Goal: Task Accomplishment & Management: Complete application form

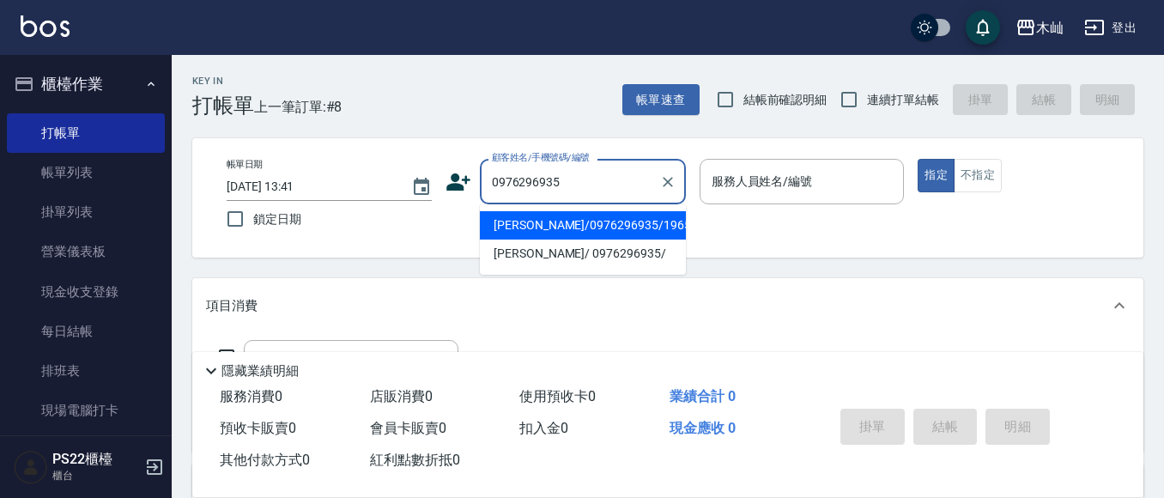
drag, startPoint x: 580, startPoint y: 180, endPoint x: 482, endPoint y: 173, distance: 98.1
click at [482, 173] on div "0976296935 顧客姓名/手機號碼/編號" at bounding box center [583, 181] width 206 height 45
type input "0980535381"
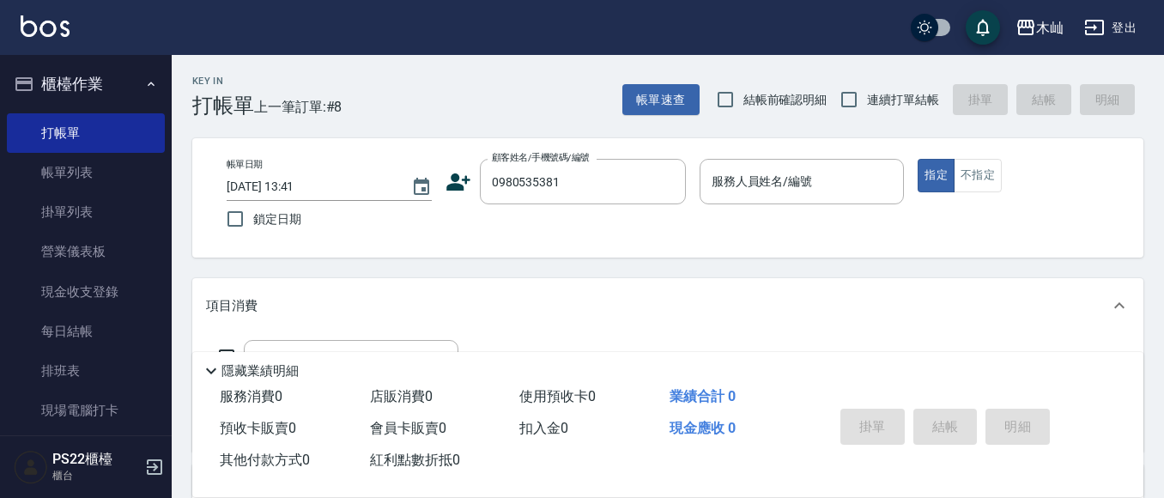
click at [457, 186] on icon at bounding box center [458, 181] width 24 height 17
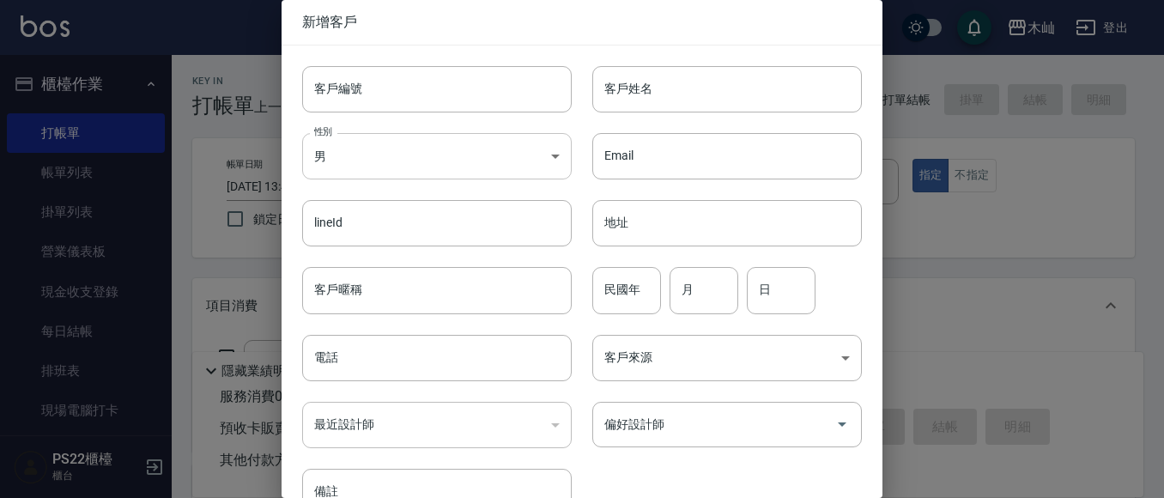
type input "0980535381"
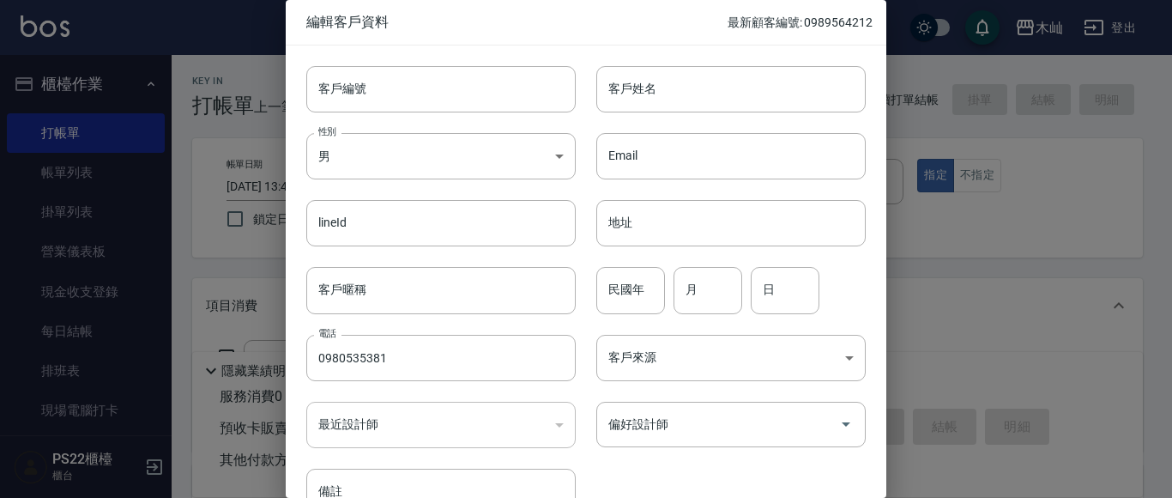
click at [632, 284] on input "民國年" at bounding box center [630, 290] width 69 height 46
type input "91"
type input "01"
type input "31"
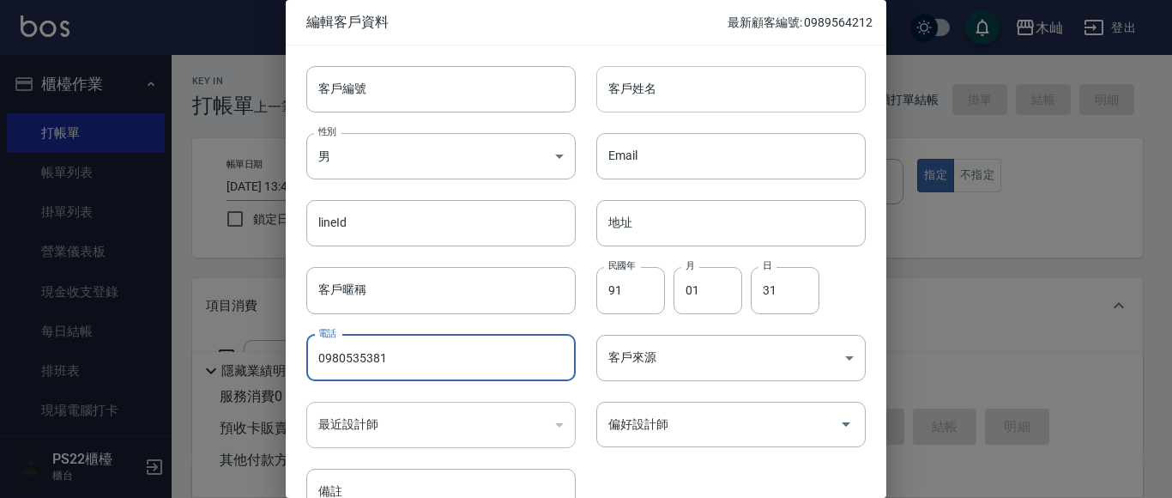
click at [637, 100] on input "客戶姓名" at bounding box center [730, 89] width 269 height 46
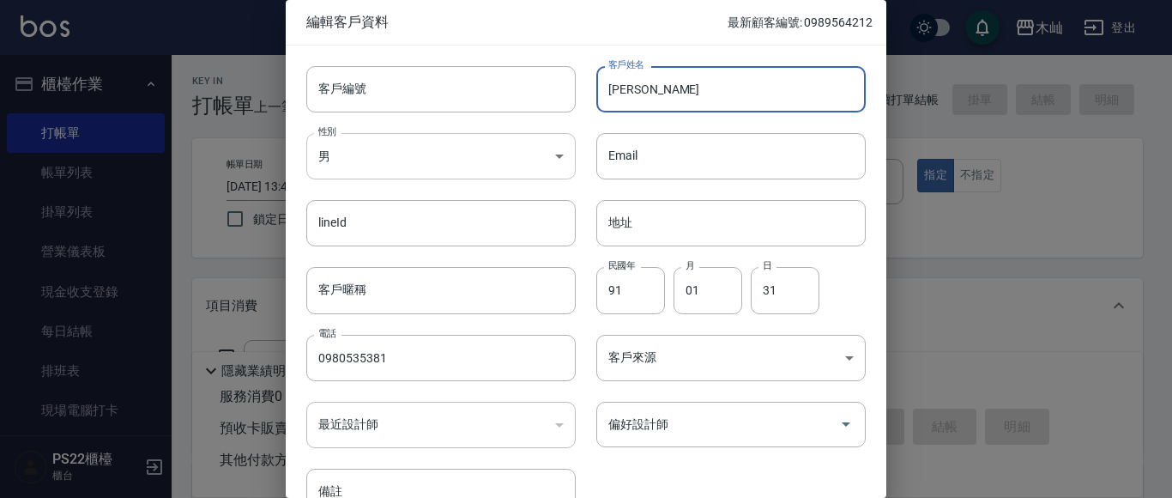
type input "[PERSON_NAME]"
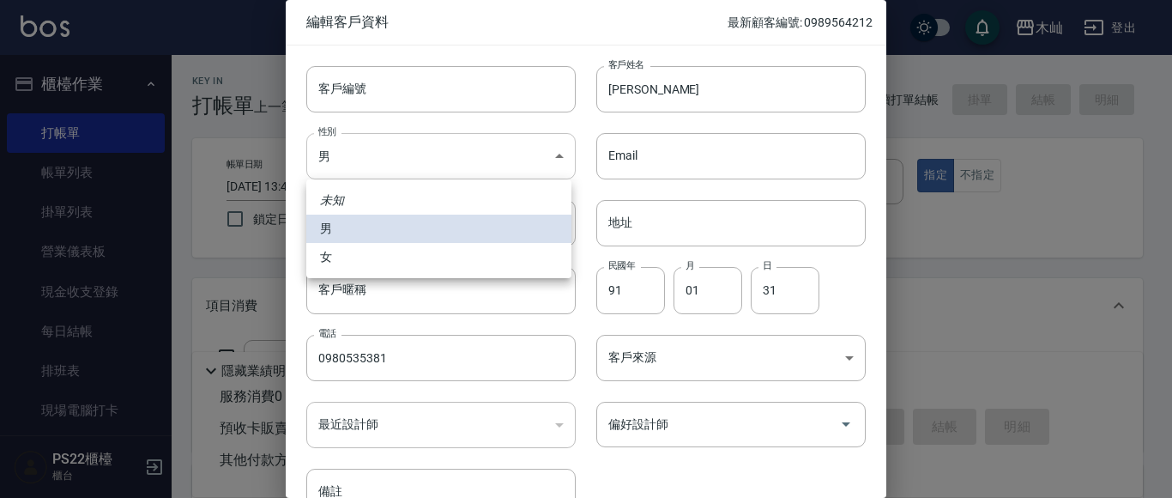
click at [496, 142] on body "木屾 登出 櫃檯作業 打帳單 帳單列表 掛單列表 營業儀表板 現金收支登錄 每日結帳 排班表 現場電腦打卡 預約管理 預約管理 單日預約紀錄 單週預約紀錄 報…" at bounding box center [586, 418] width 1172 height 836
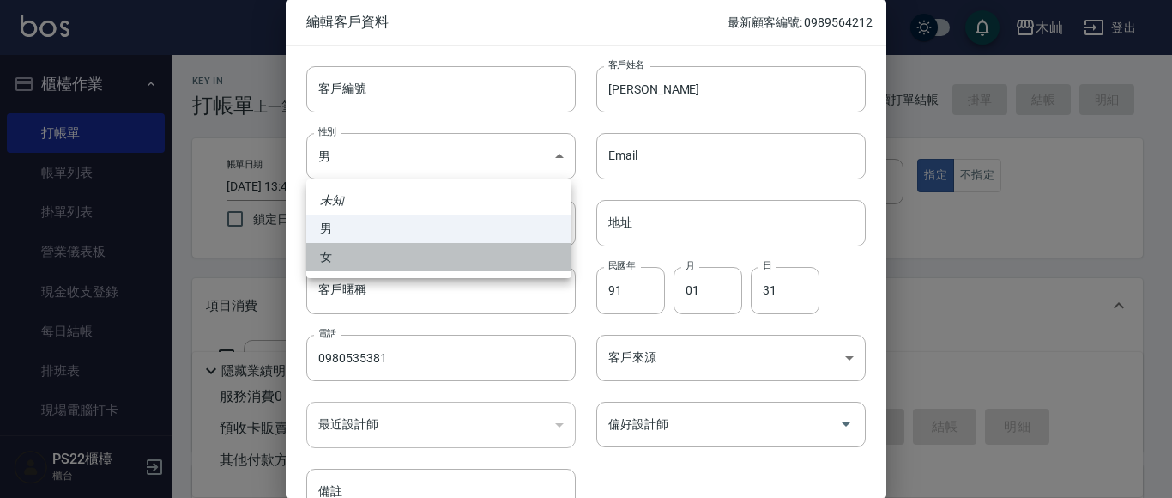
click at [460, 262] on li "女" at bounding box center [438, 257] width 265 height 28
type input "[DEMOGRAPHIC_DATA]"
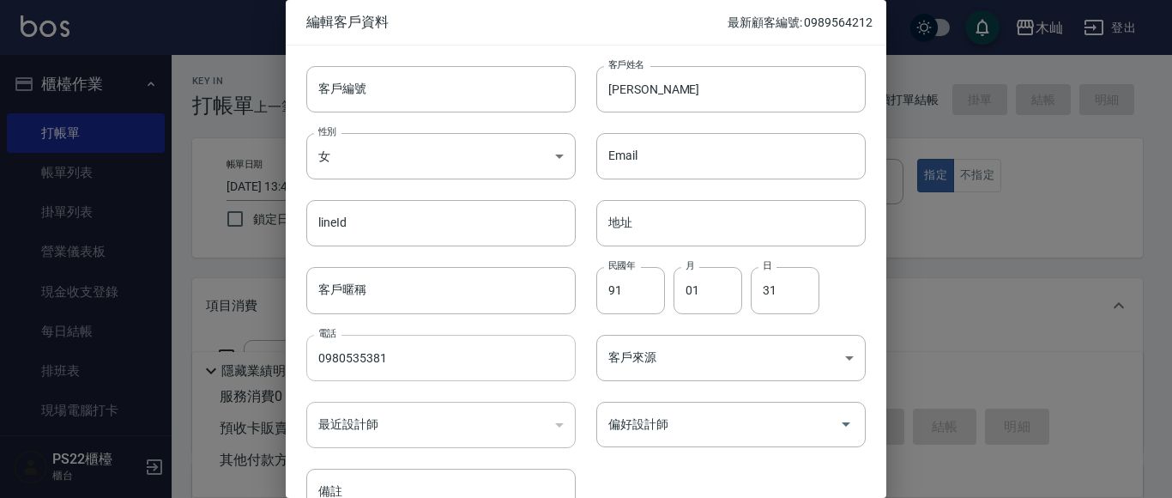
click at [348, 355] on input "0980535381" at bounding box center [440, 358] width 269 height 46
type input "0989535381"
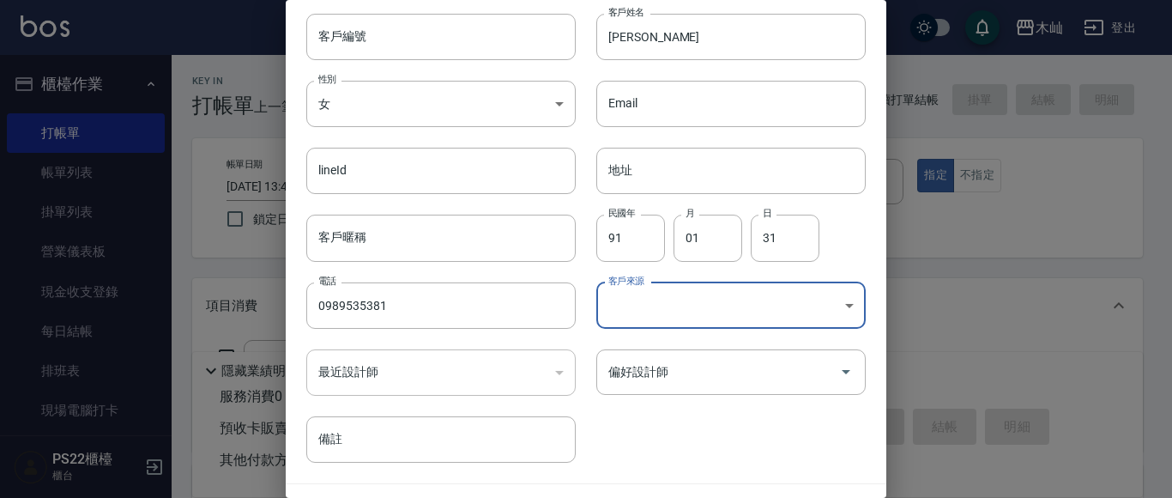
scroll to position [97, 0]
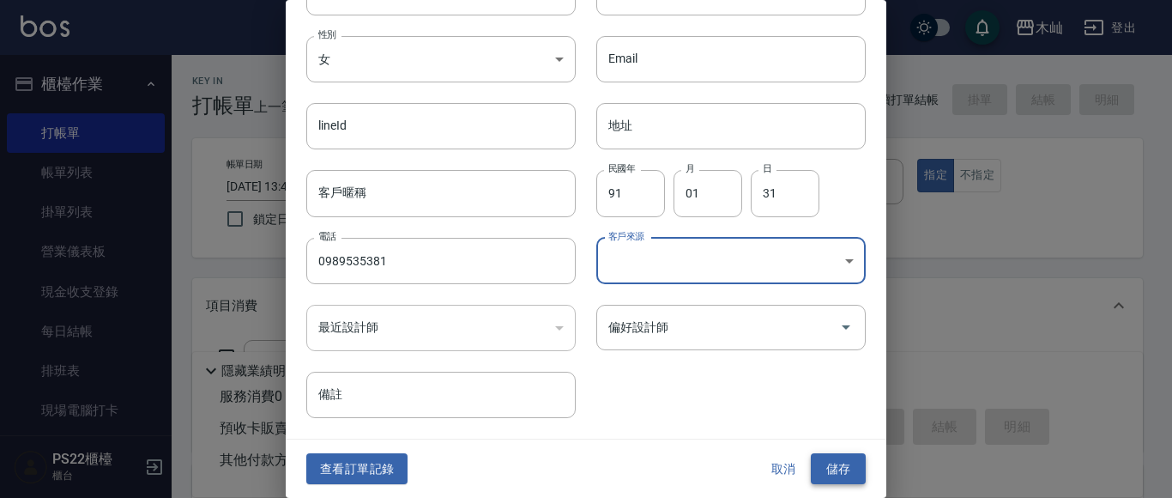
click at [844, 471] on button "儲存" at bounding box center [838, 469] width 55 height 32
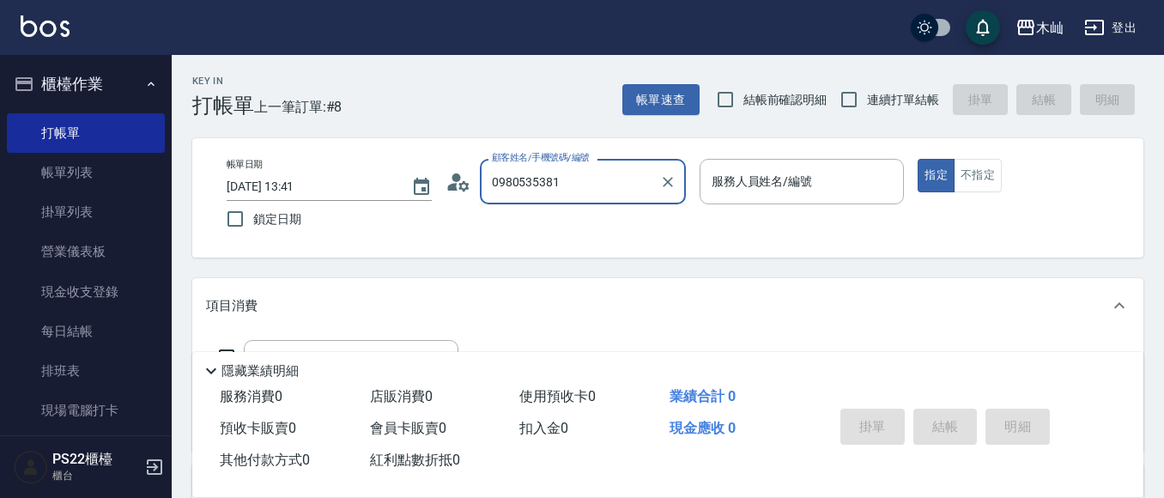
drag, startPoint x: 567, startPoint y: 184, endPoint x: 484, endPoint y: 191, distance: 83.5
click at [484, 191] on div "0980535381 顧客姓名/手機號碼/編號" at bounding box center [583, 181] width 206 height 45
type input "[PERSON_NAME]/0989535381/"
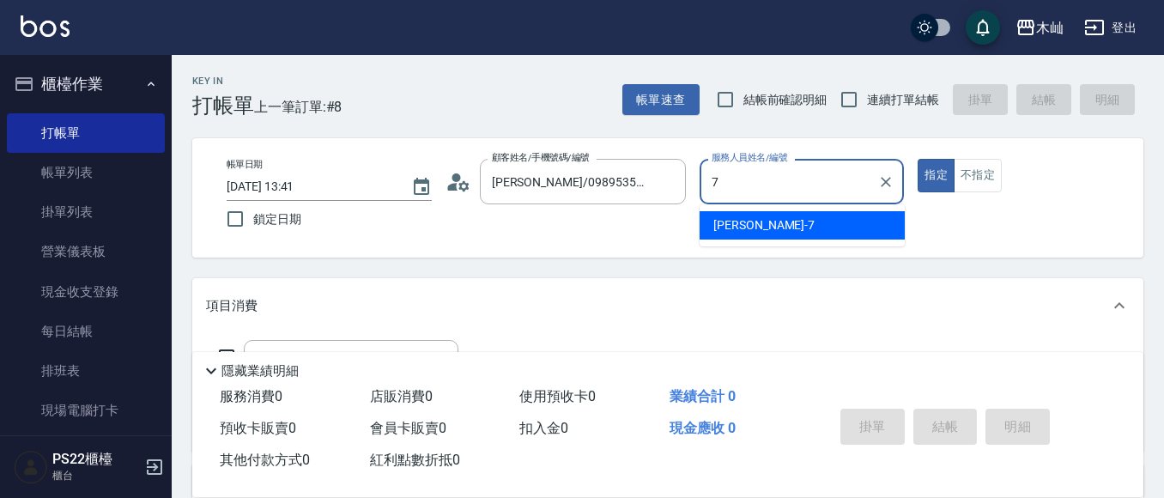
type input "[PERSON_NAME]-7"
type button "true"
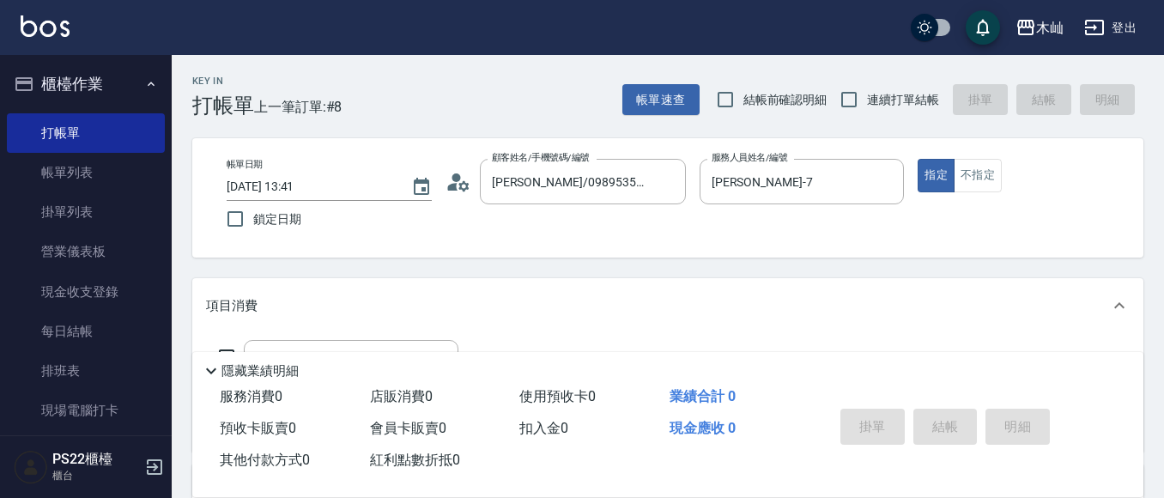
click at [451, 179] on icon at bounding box center [458, 182] width 26 height 26
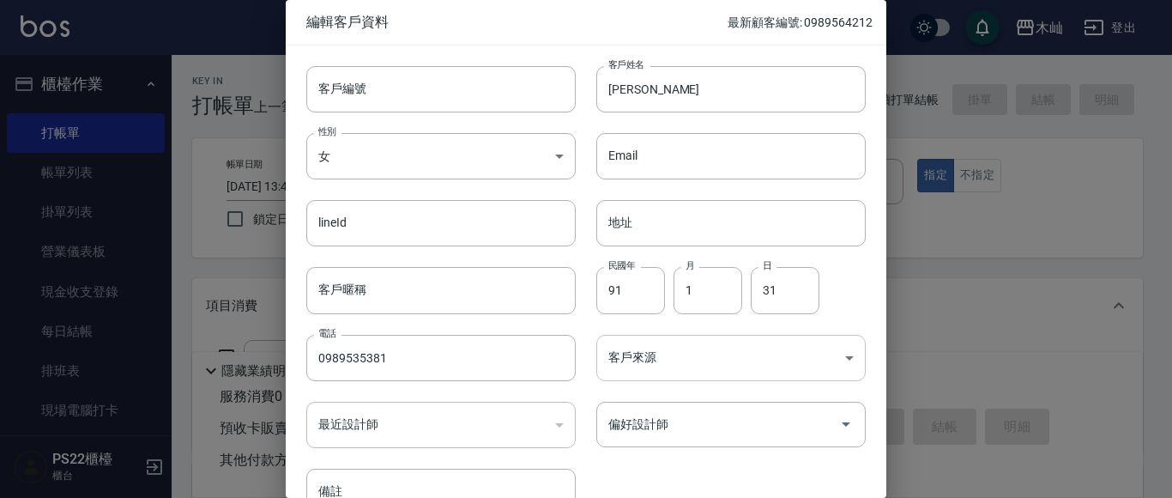
click at [754, 360] on body "木屾 登出 櫃檯作業 打帳單 帳單列表 掛單列表 營業儀表板 現金收支登錄 每日結帳 排班表 現場電腦打卡 預約管理 預約管理 單日預約紀錄 單週預約紀錄 報…" at bounding box center [586, 418] width 1172 height 836
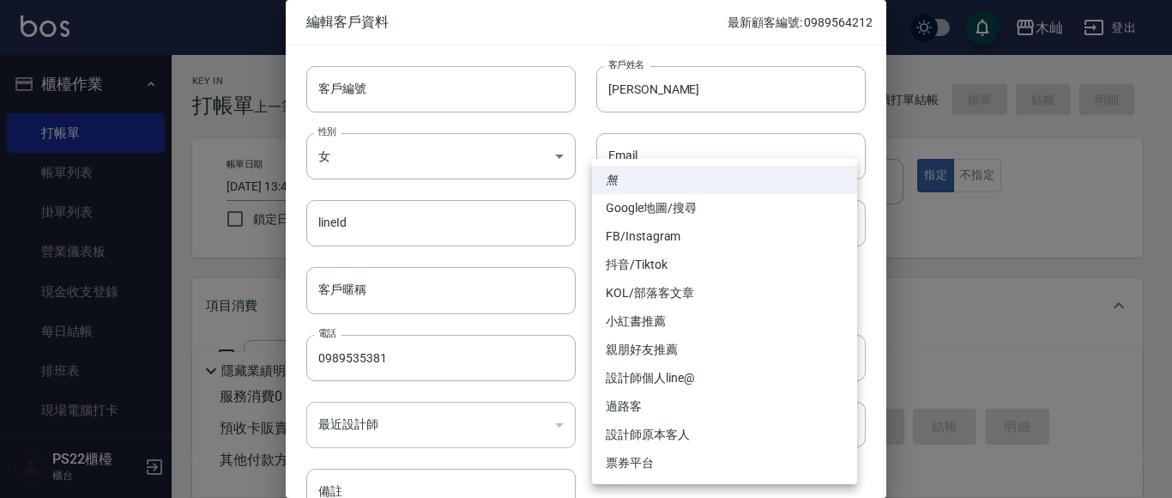
click at [960, 340] on div at bounding box center [586, 249] width 1172 height 498
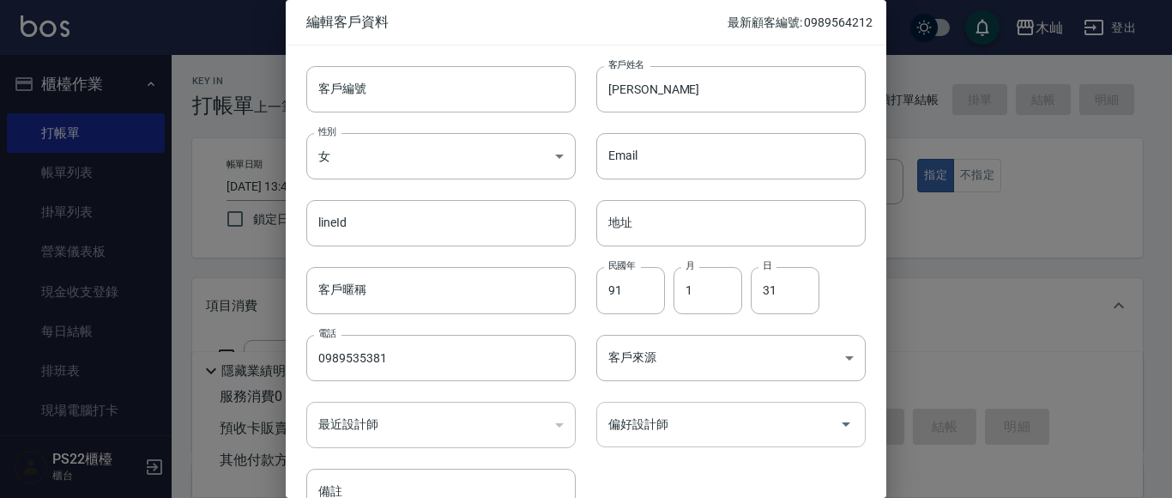
click at [814, 431] on input "偏好設計師" at bounding box center [718, 424] width 228 height 30
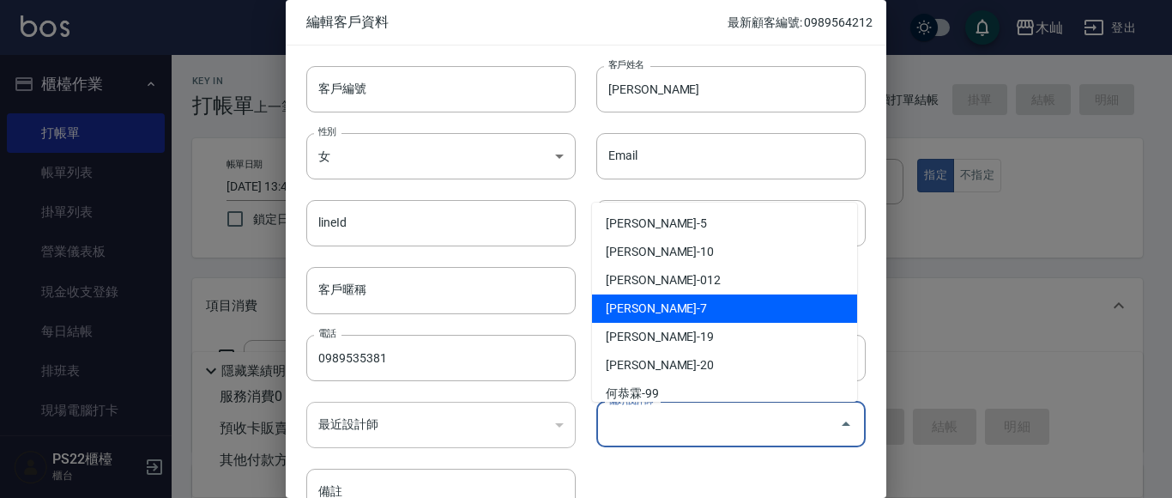
click at [677, 304] on li "[PERSON_NAME]-7" at bounding box center [724, 308] width 265 height 28
type input "[PERSON_NAME]"
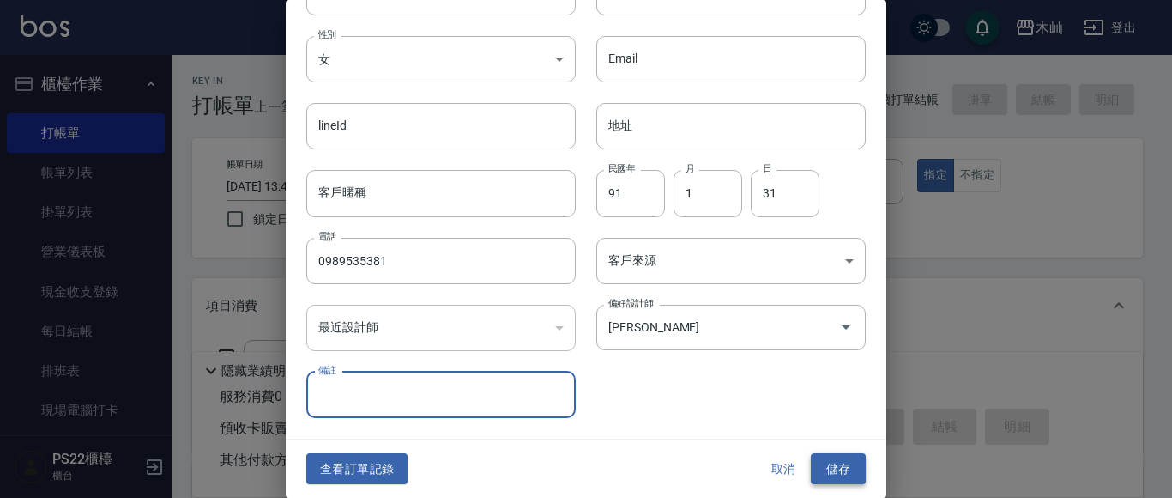
click at [838, 470] on button "儲存" at bounding box center [838, 469] width 55 height 32
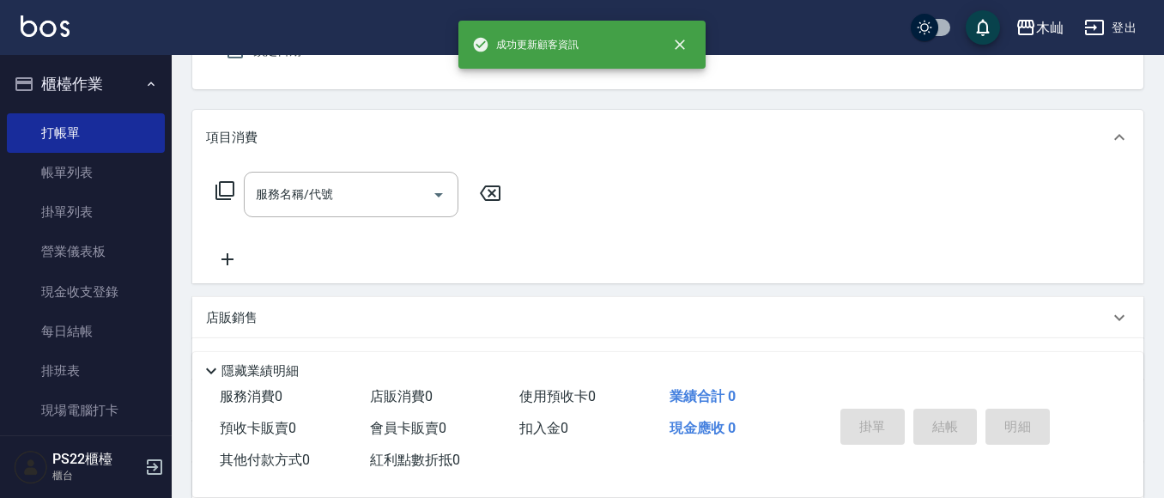
scroll to position [172, 0]
click at [368, 202] on input "服務名稱/代號" at bounding box center [337, 191] width 173 height 30
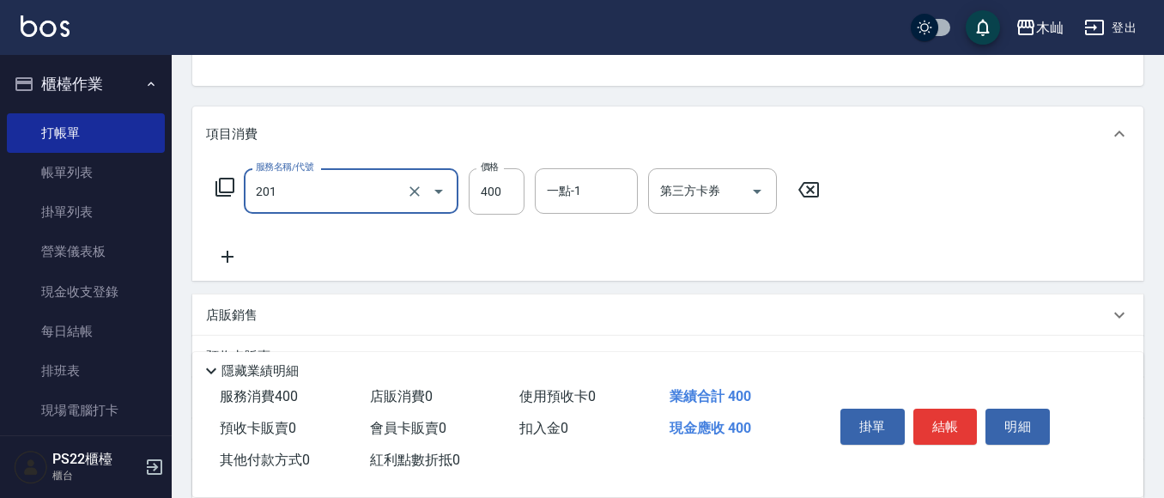
type input "洗剪(201)"
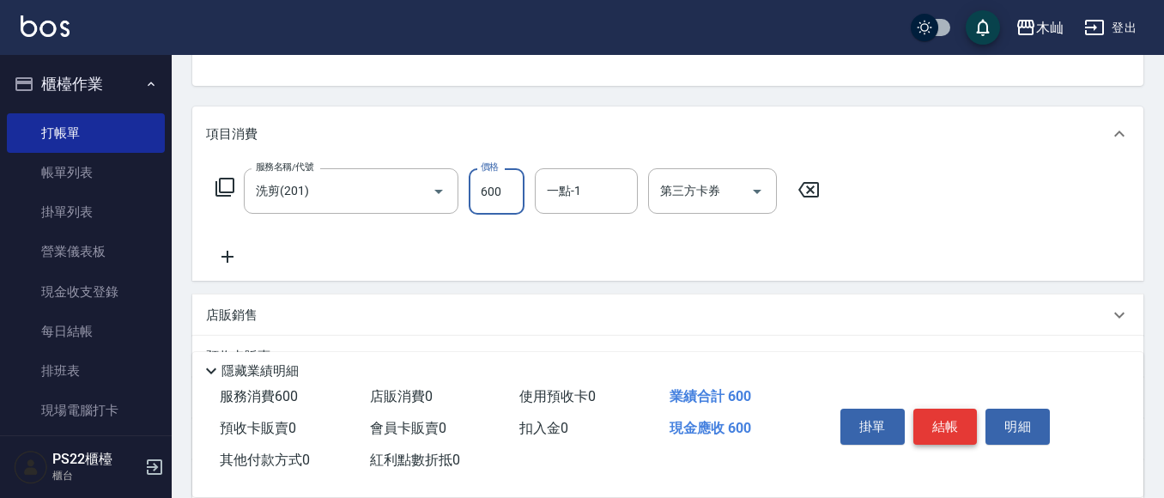
type input "600"
drag, startPoint x: 941, startPoint y: 420, endPoint x: 951, endPoint y: 456, distance: 37.5
click at [950, 451] on div "掛單 結帳 明細" at bounding box center [945, 429] width 224 height 54
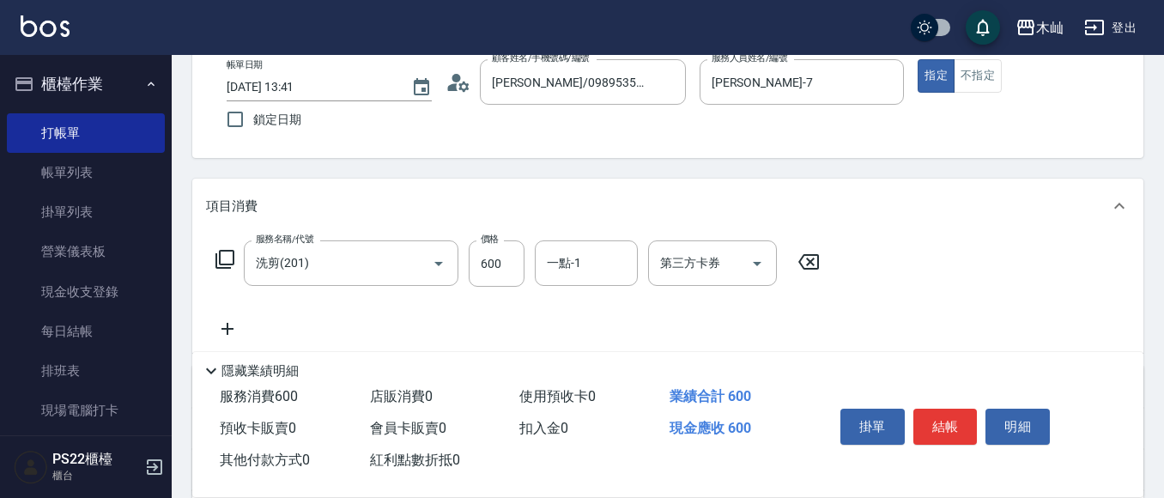
scroll to position [0, 0]
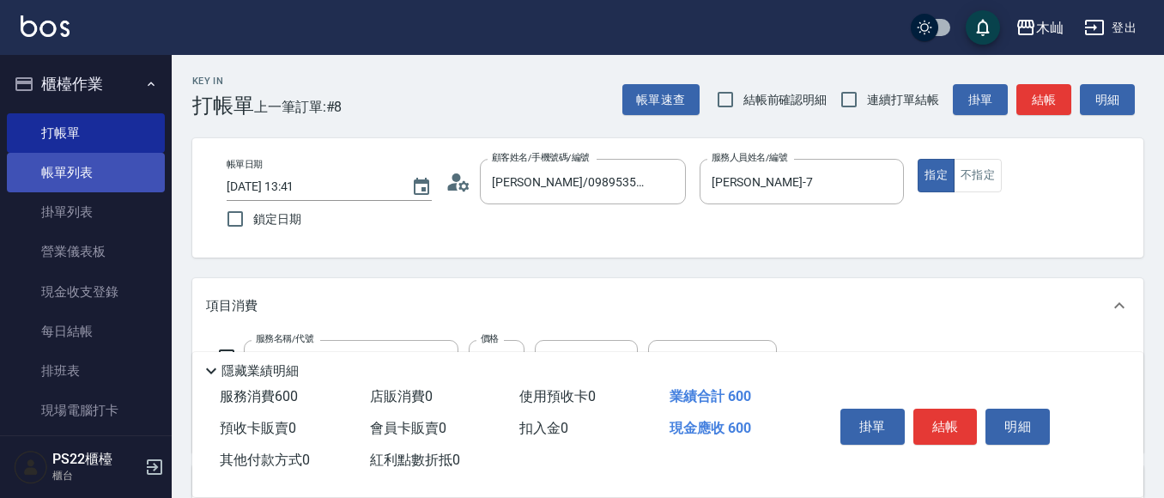
click at [46, 185] on link "帳單列表" at bounding box center [86, 172] width 158 height 39
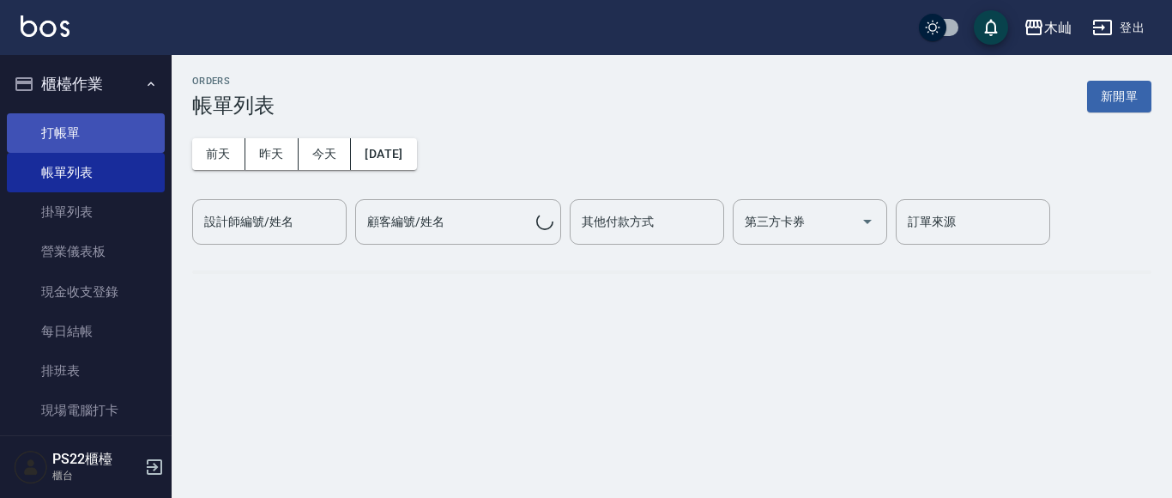
click at [70, 129] on link "打帳單" at bounding box center [86, 132] width 158 height 39
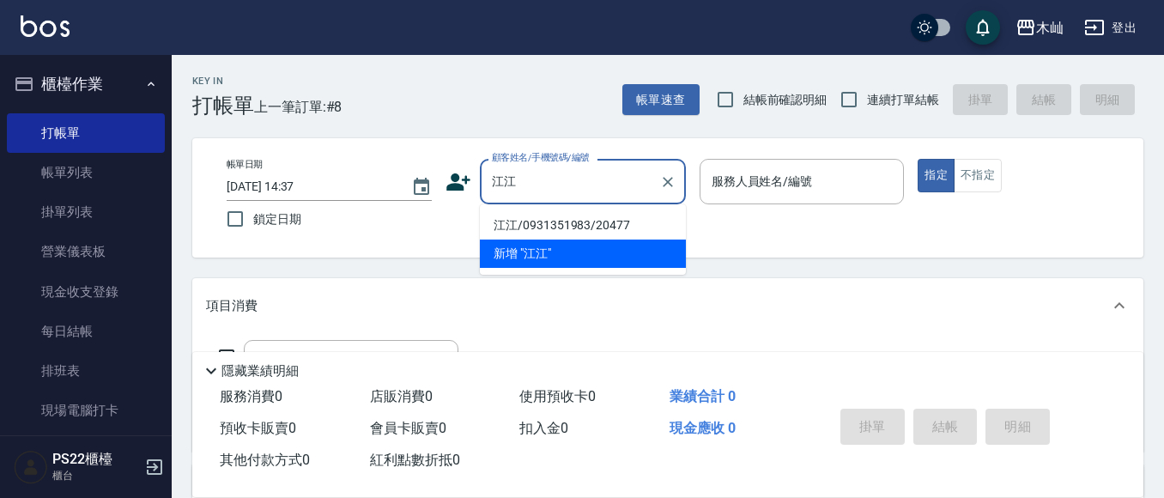
click at [594, 220] on li "江江/0931351983/20477" at bounding box center [583, 225] width 206 height 28
type input "江江/0931351983/20477"
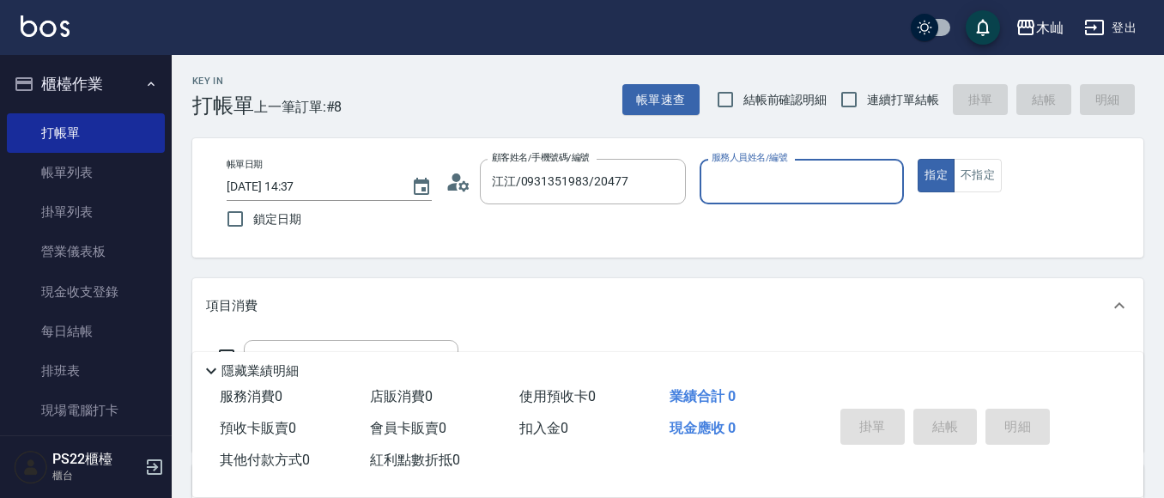
type input "雅芳-012"
click at [668, 180] on icon "Clear" at bounding box center [667, 182] width 10 height 10
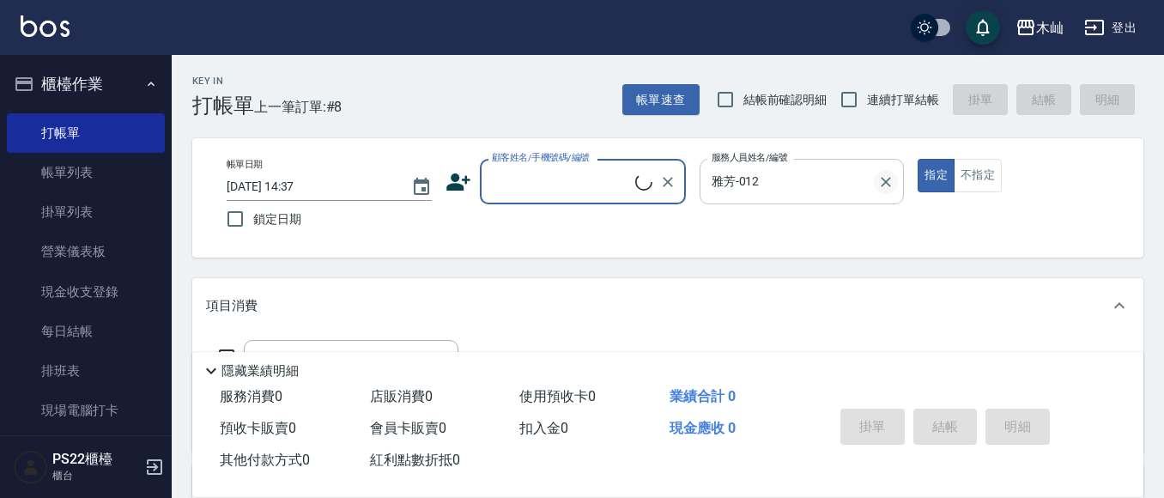
click at [879, 183] on icon "Clear" at bounding box center [885, 181] width 17 height 17
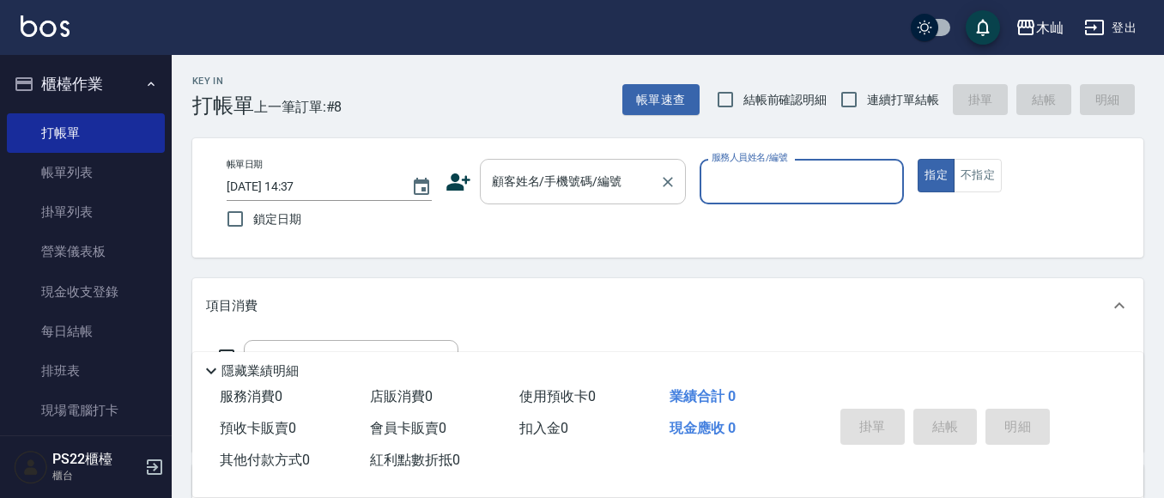
click at [561, 196] on input "顧客姓名/手機號碼/編號" at bounding box center [569, 181] width 165 height 30
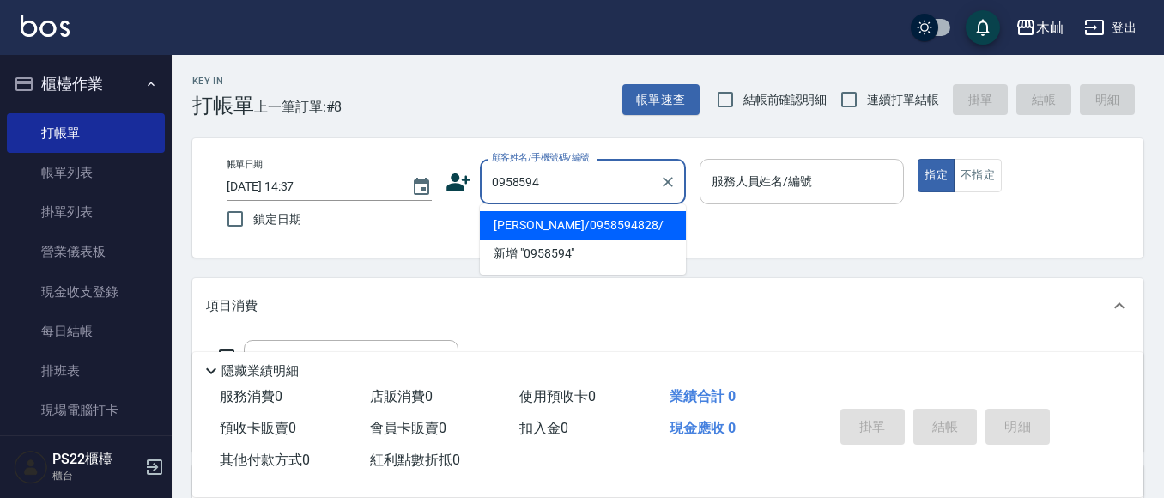
click at [595, 228] on li "[PERSON_NAME]/0958594828/" at bounding box center [583, 225] width 206 height 28
type input "[PERSON_NAME]/0958594828/"
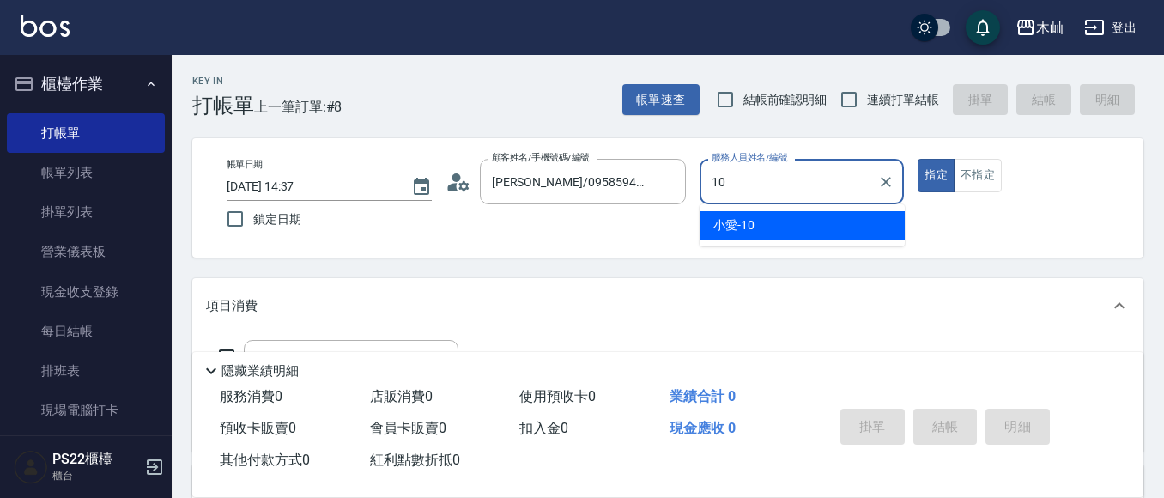
type input "小愛-10"
type button "true"
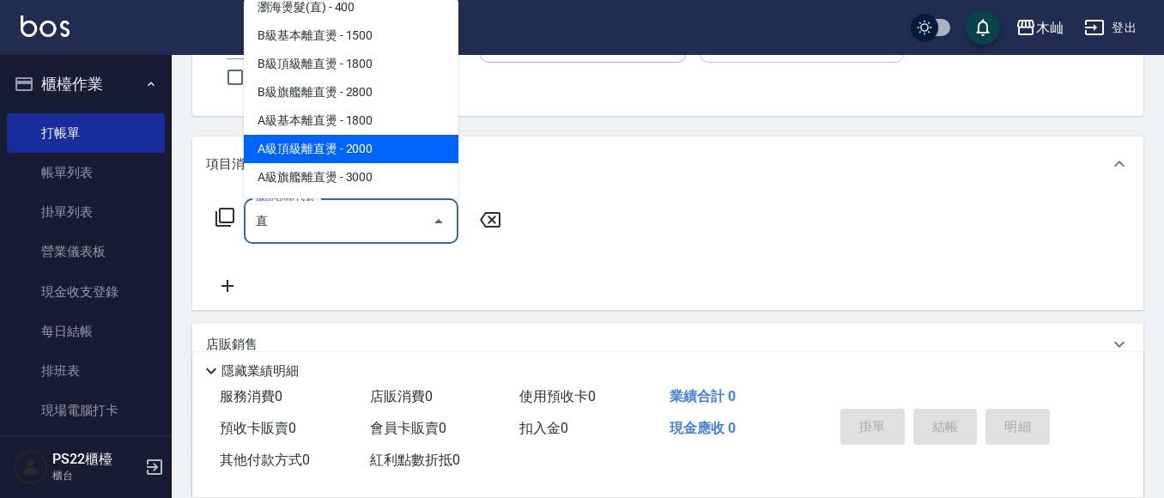
scroll to position [172, 0]
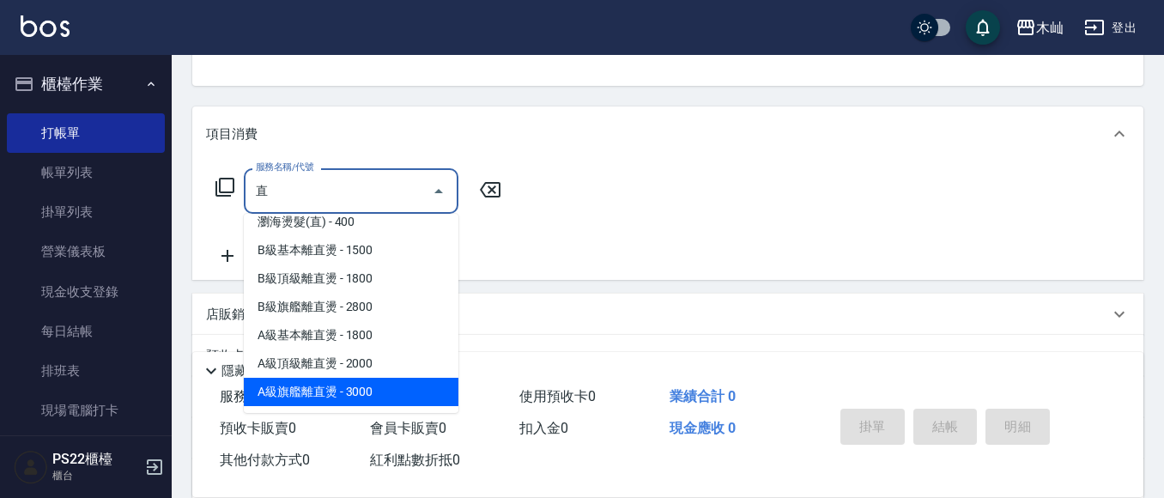
click at [359, 390] on span "A級旗艦離直燙 - 3000" at bounding box center [351, 392] width 215 height 28
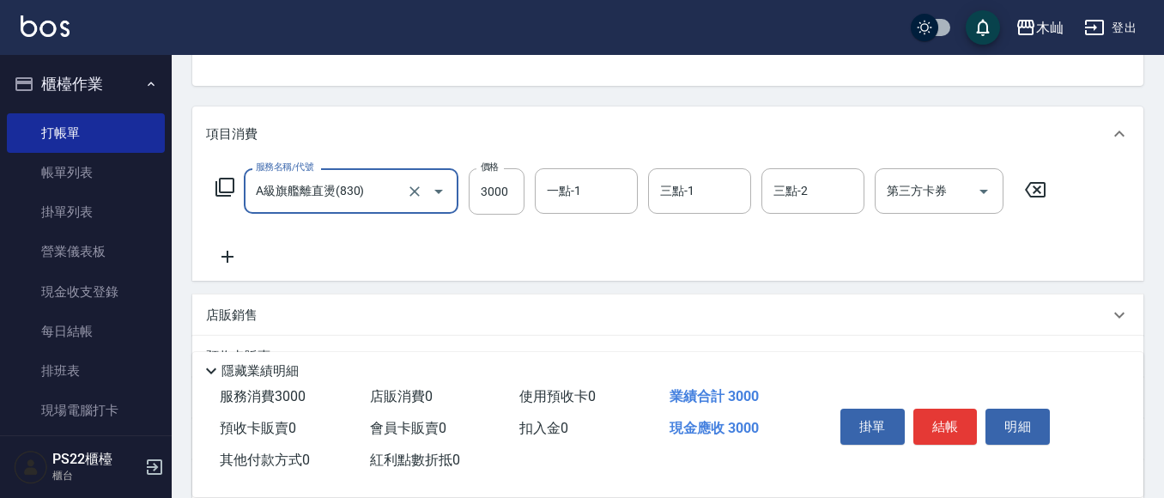
type input "A級旗艦離直燙(830)"
click at [219, 258] on icon at bounding box center [227, 256] width 43 height 21
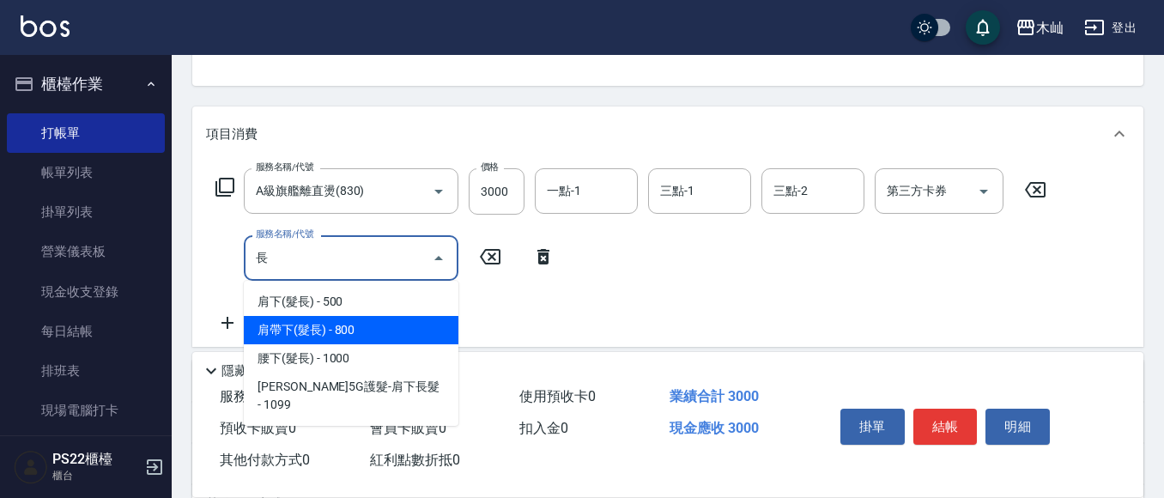
click at [343, 330] on span "肩帶下(髮長) - 800" at bounding box center [351, 330] width 215 height 28
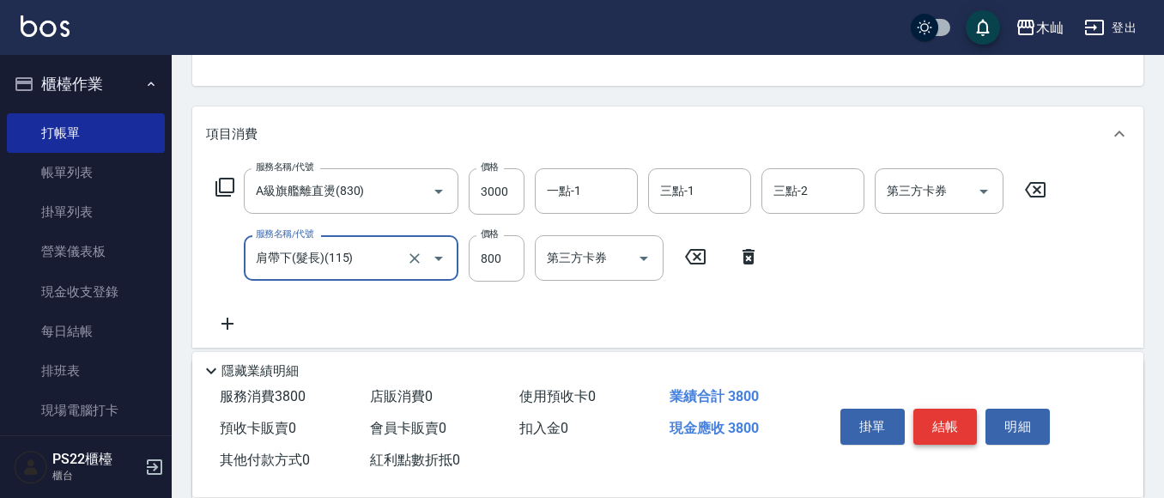
type input "肩帶下(髮長)(115)"
click at [952, 420] on button "結帳" at bounding box center [945, 426] width 64 height 36
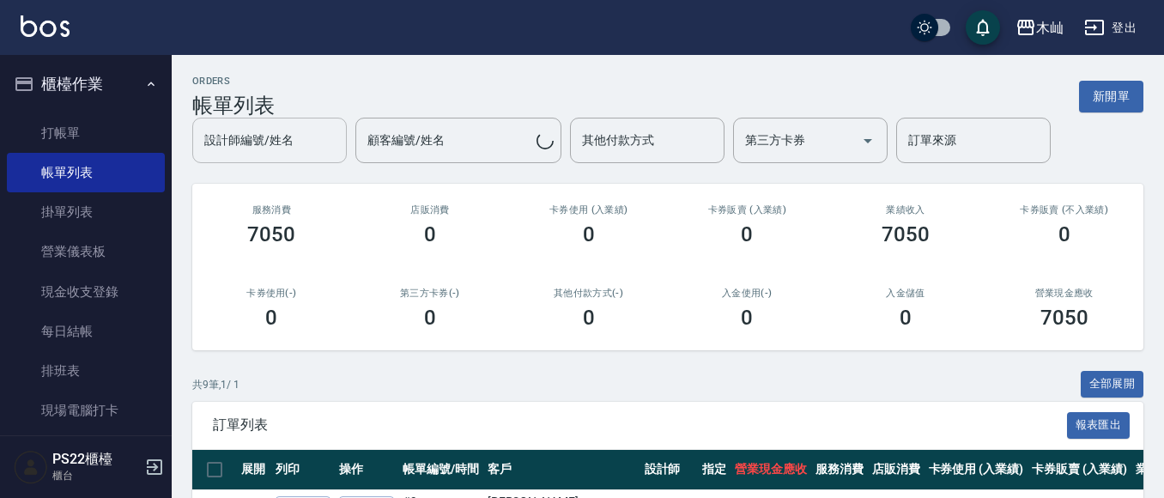
click at [302, 149] on input "設計師編號/姓名" at bounding box center [269, 140] width 139 height 30
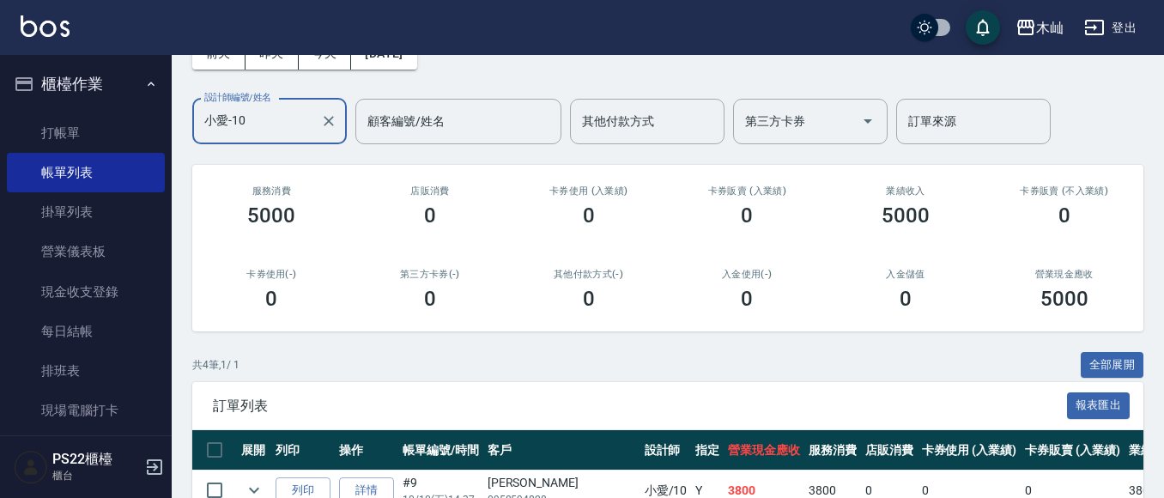
scroll to position [319, 0]
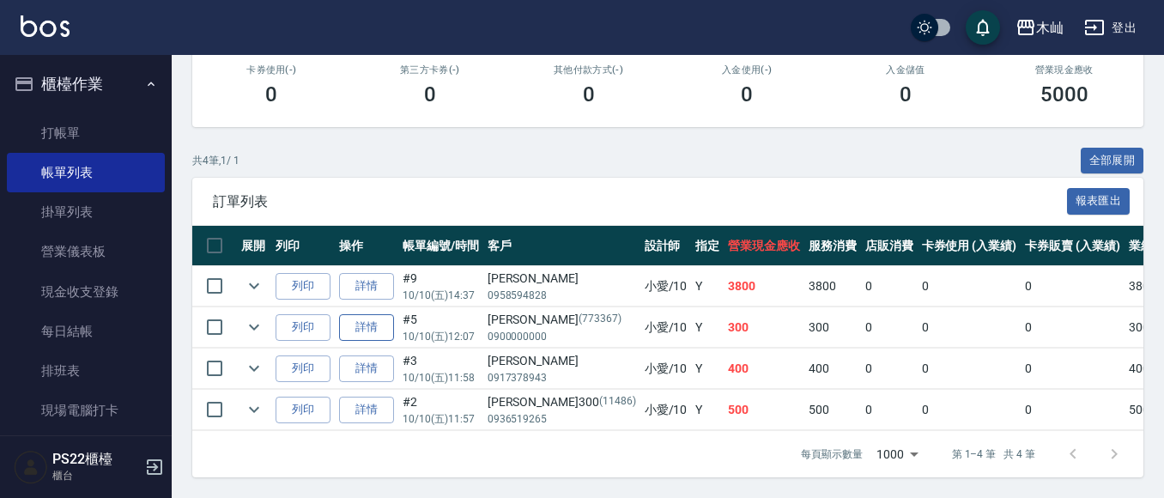
type input "小愛-10"
click at [357, 319] on link "詳情" at bounding box center [366, 327] width 55 height 27
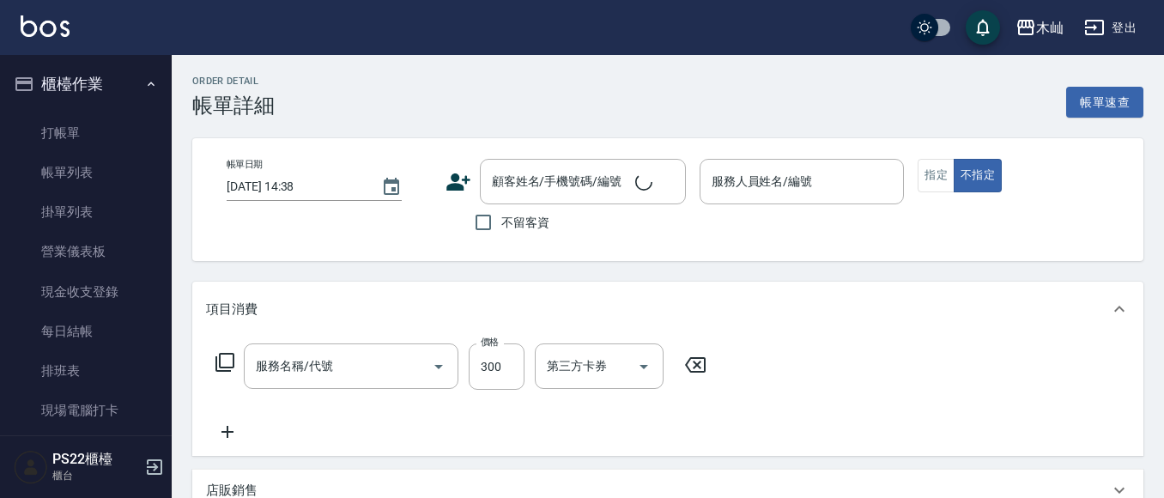
type input "[DATE] 12:07"
type input "小愛-10"
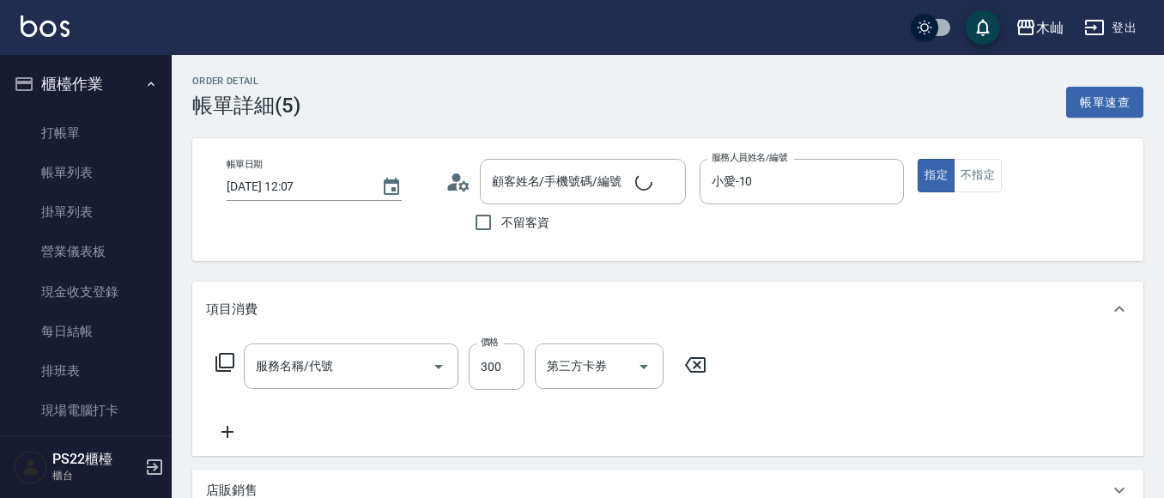
type input "洗髮(101)"
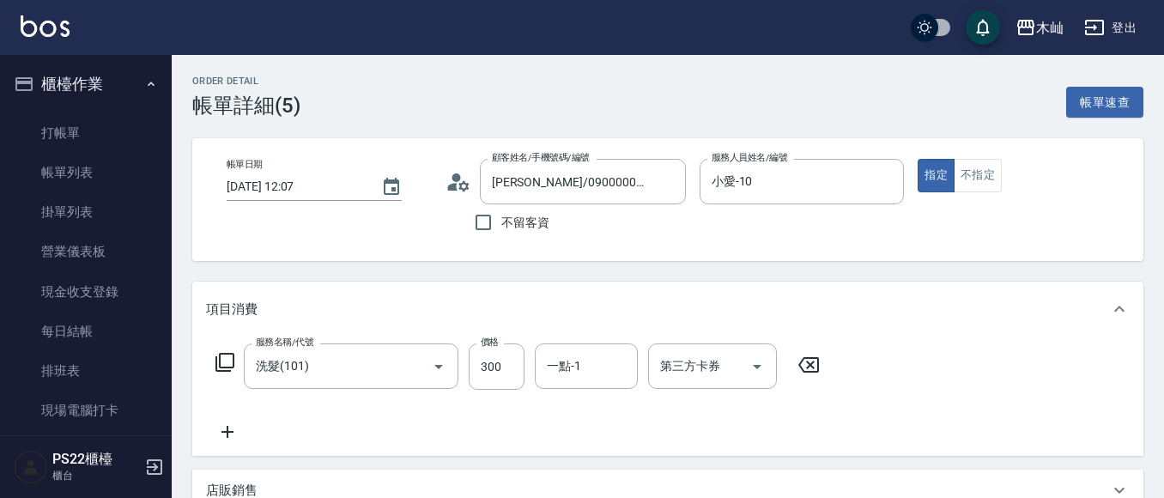
type input "[PERSON_NAME]/0900000000/773367"
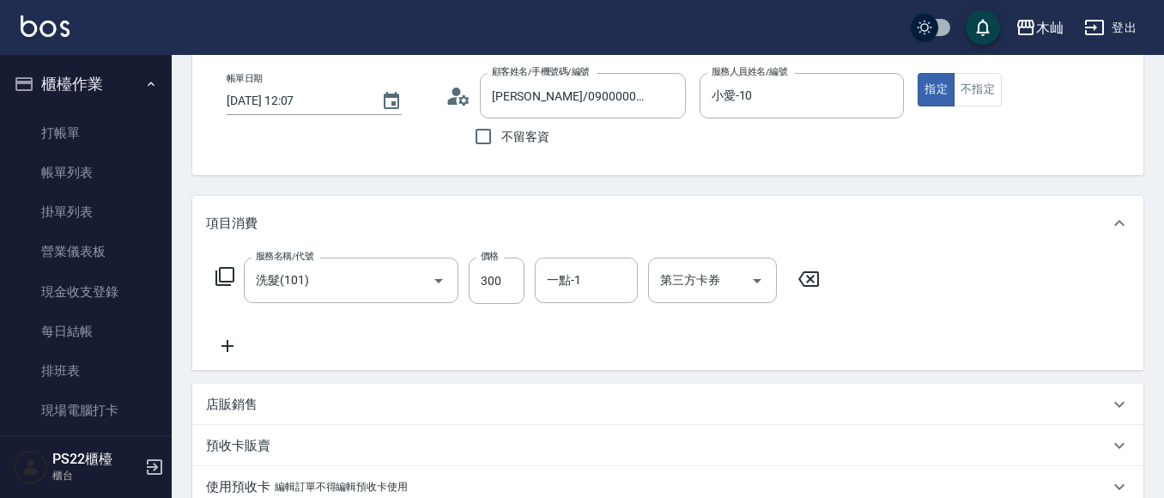
click at [218, 353] on icon at bounding box center [227, 346] width 43 height 21
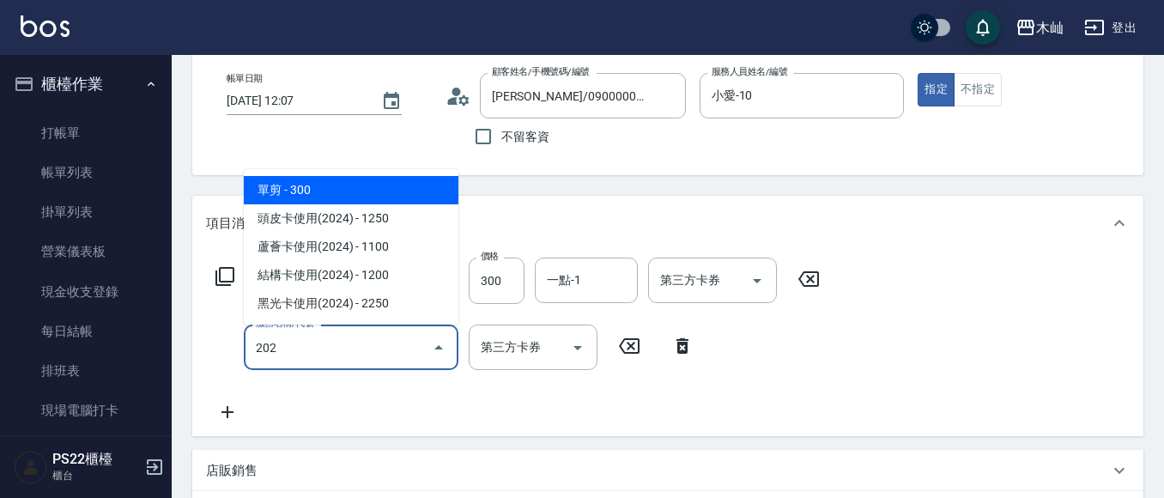
type input "單剪(202)"
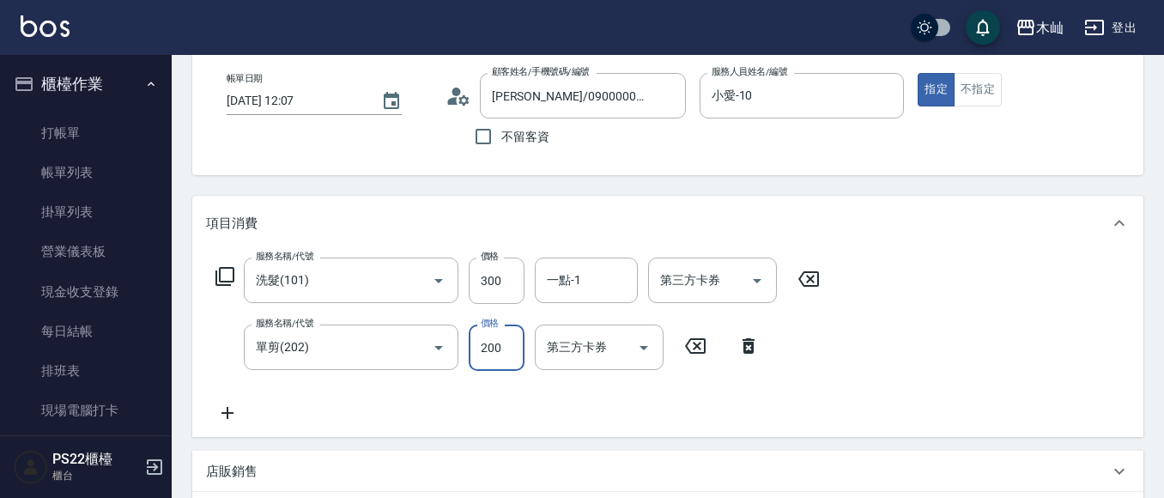
type input "200"
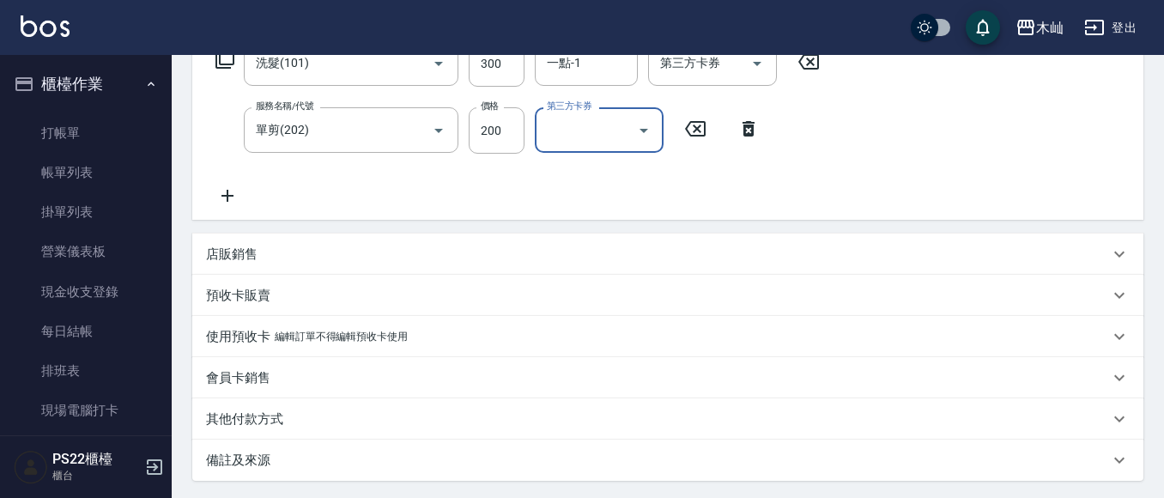
scroll to position [429, 0]
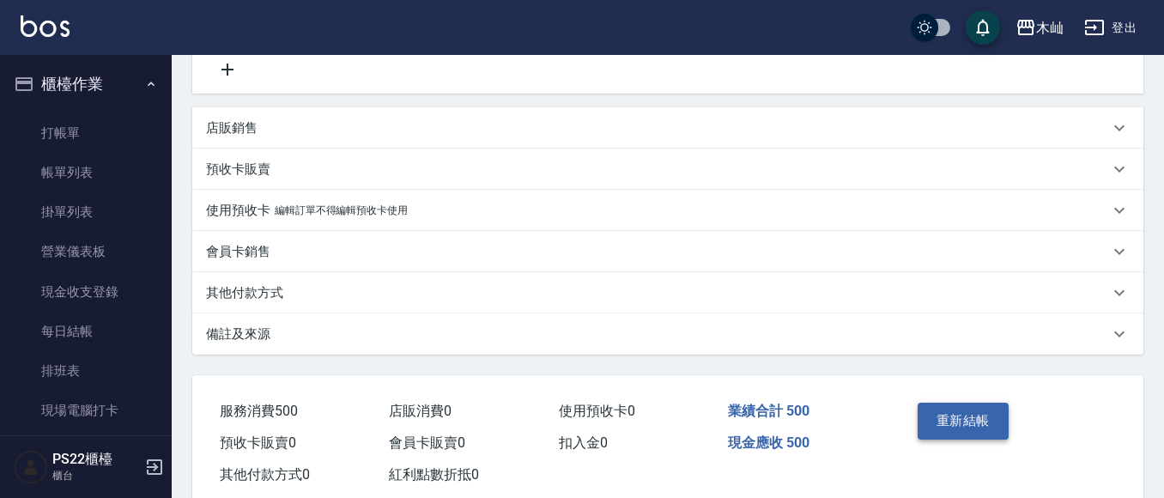
click at [967, 410] on button "重新結帳" at bounding box center [962, 420] width 91 height 36
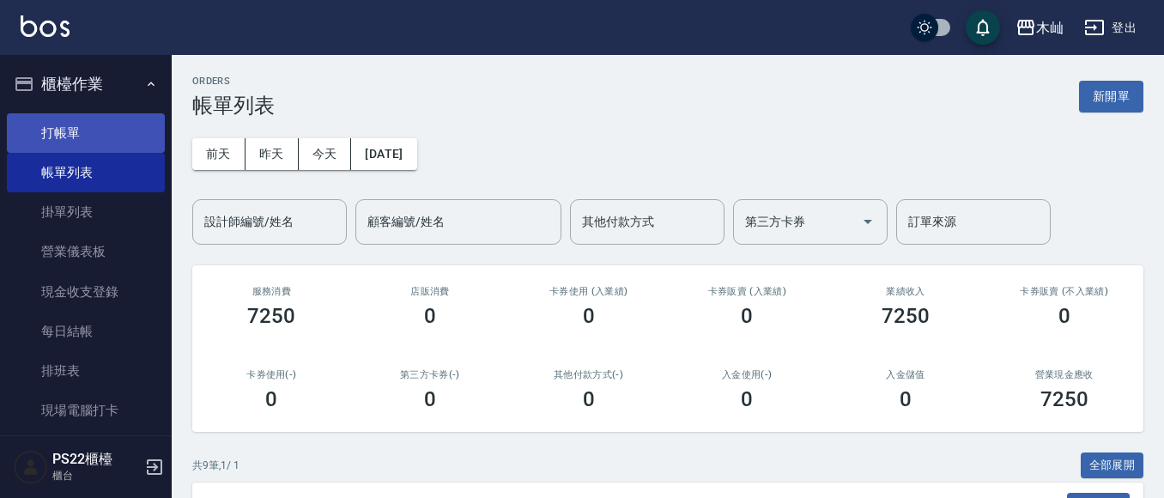
click at [93, 119] on link "打帳單" at bounding box center [86, 132] width 158 height 39
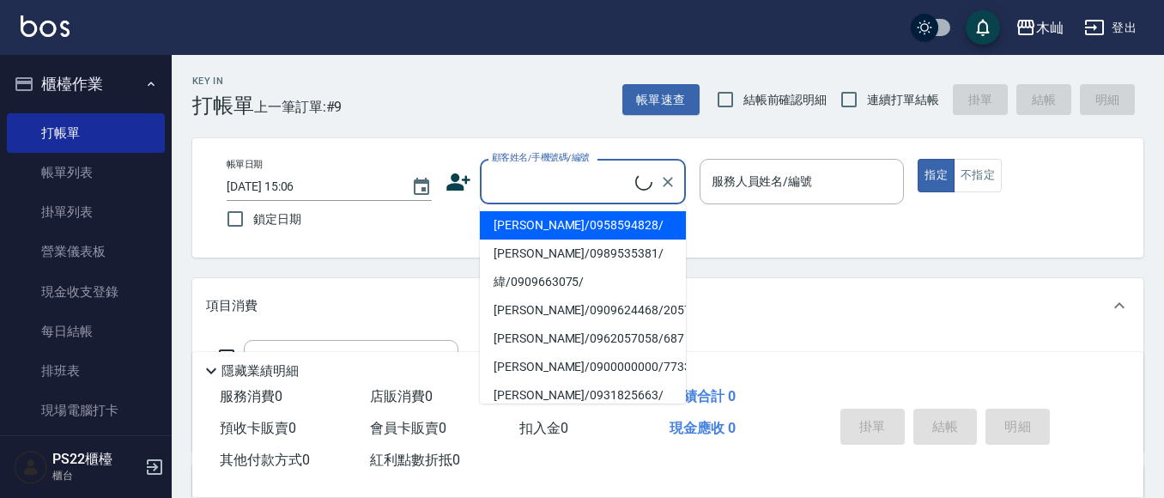
click at [517, 184] on input "顧客姓名/手機號碼/編號" at bounding box center [561, 181] width 148 height 30
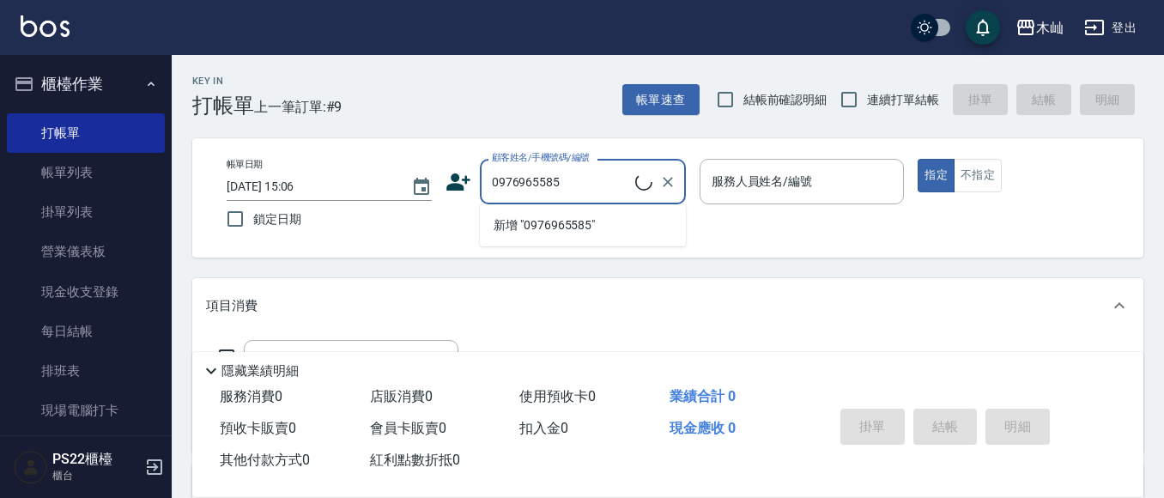
type input "[PERSON_NAME]/0976965585/"
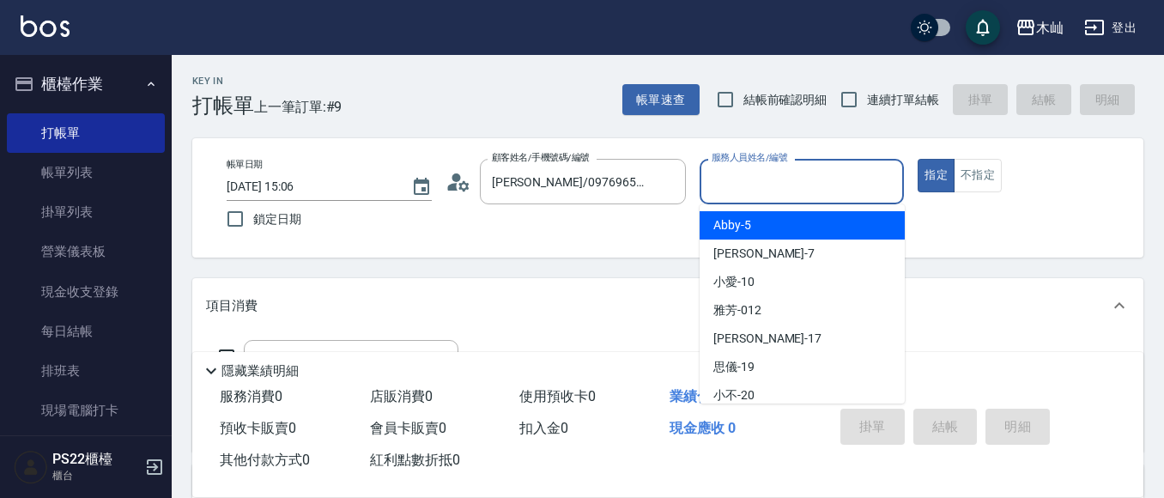
drag, startPoint x: 760, startPoint y: 190, endPoint x: 760, endPoint y: 202, distance: 12.0
click at [760, 189] on input "服務人員姓名/編號" at bounding box center [802, 181] width 190 height 30
click at [757, 227] on div "Abby -5" at bounding box center [801, 225] width 205 height 28
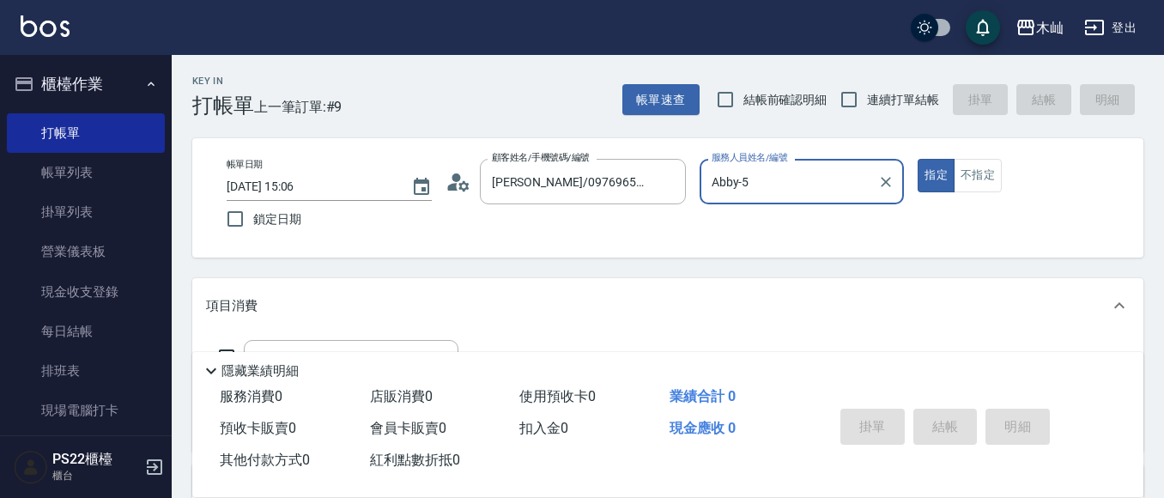
type input "Abby-5"
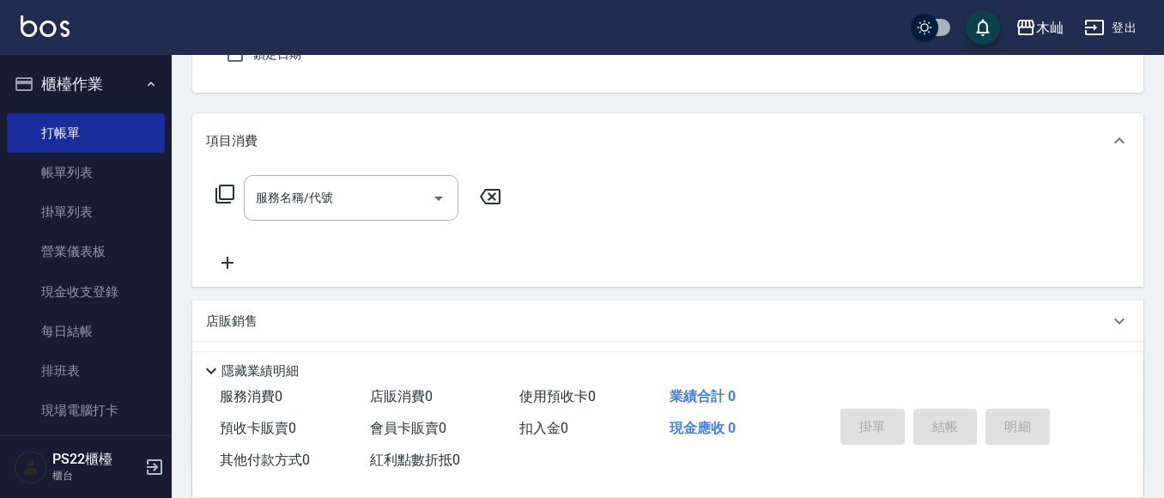
scroll to position [172, 0]
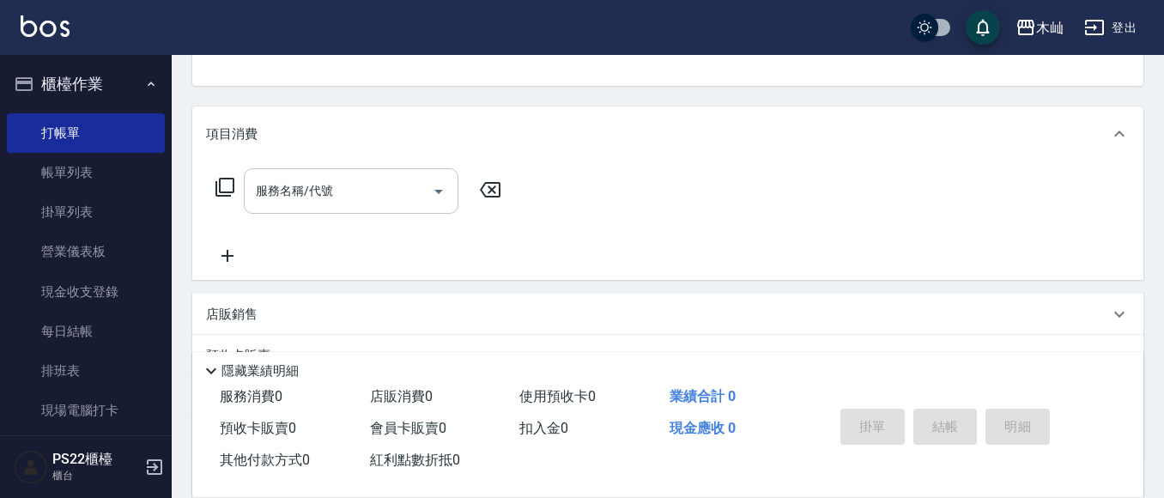
click at [363, 198] on input "服務名稱/代號" at bounding box center [337, 191] width 173 height 30
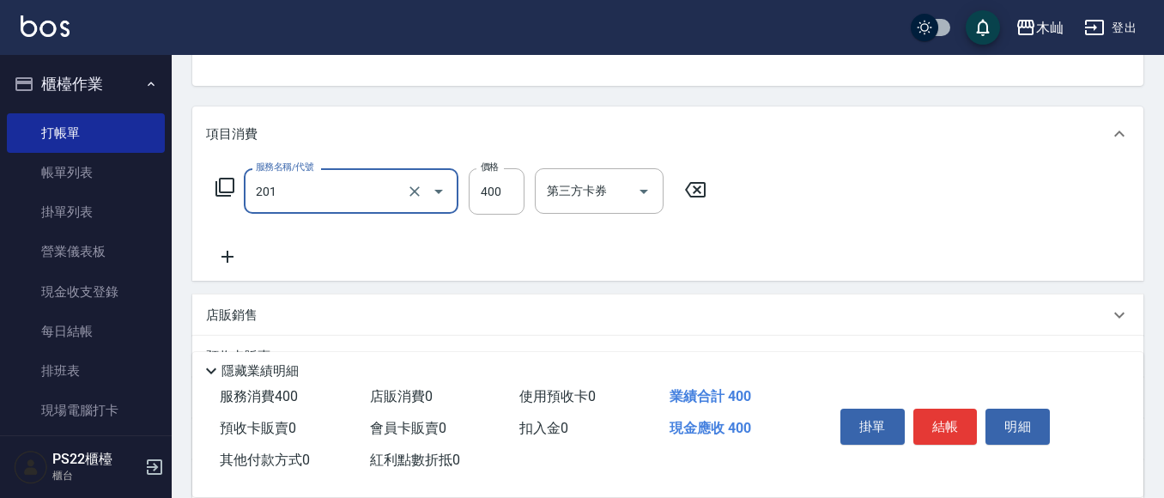
type input "洗剪(201)"
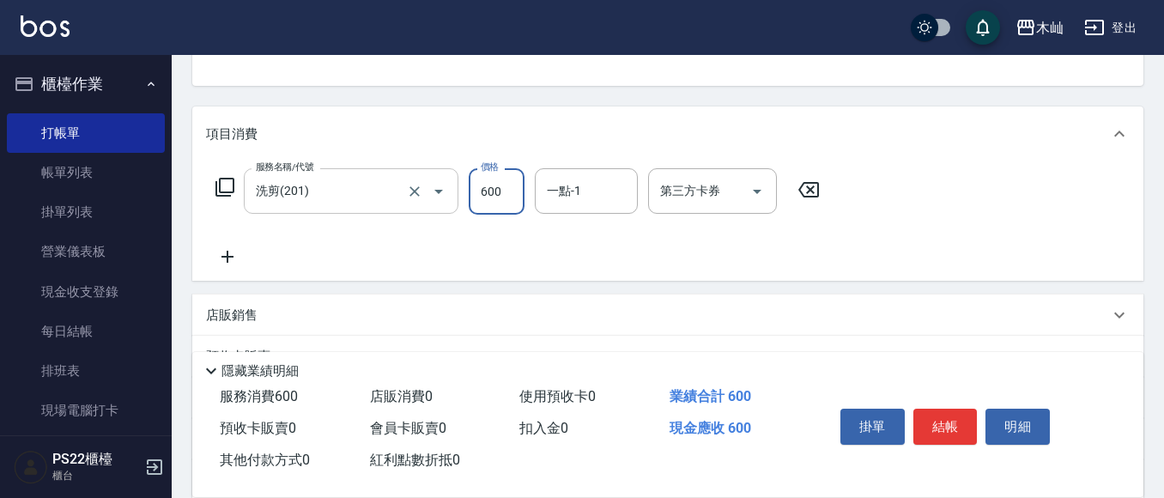
type input "600"
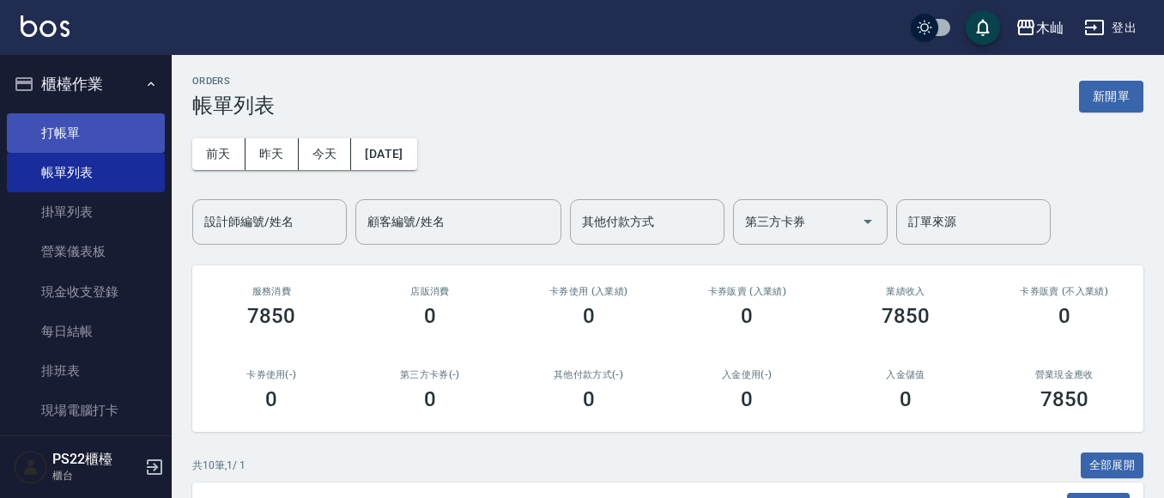
click at [97, 144] on link "打帳單" at bounding box center [86, 132] width 158 height 39
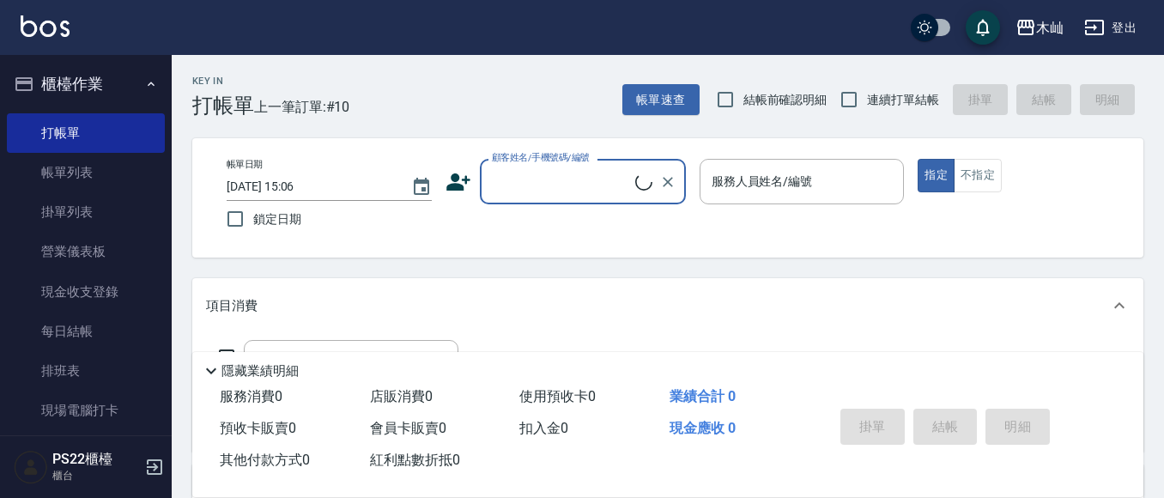
drag, startPoint x: 533, startPoint y: 172, endPoint x: 535, endPoint y: 158, distance: 14.8
click at [532, 172] on input "顧客姓名/手機號碼/編號" at bounding box center [561, 181] width 148 height 30
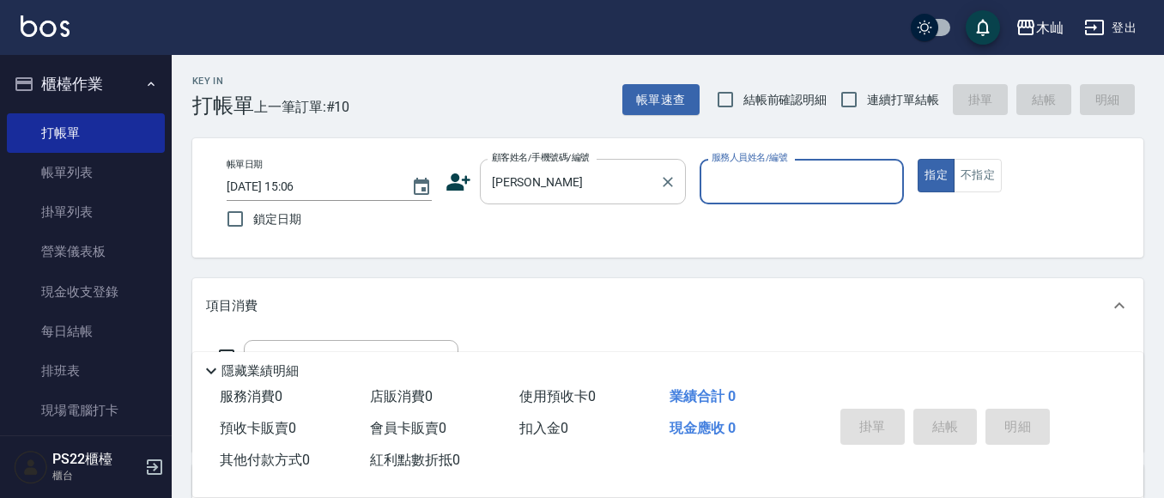
click at [538, 171] on input "[PERSON_NAME]" at bounding box center [569, 181] width 165 height 30
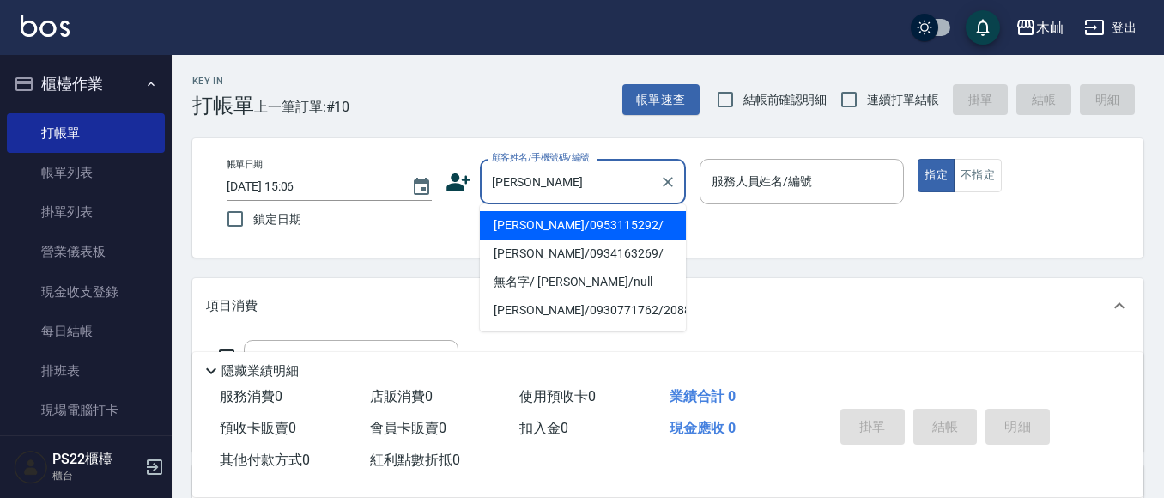
click at [561, 227] on li "[PERSON_NAME]/0953115292/" at bounding box center [583, 225] width 206 height 28
type input "[PERSON_NAME]/0953115292/"
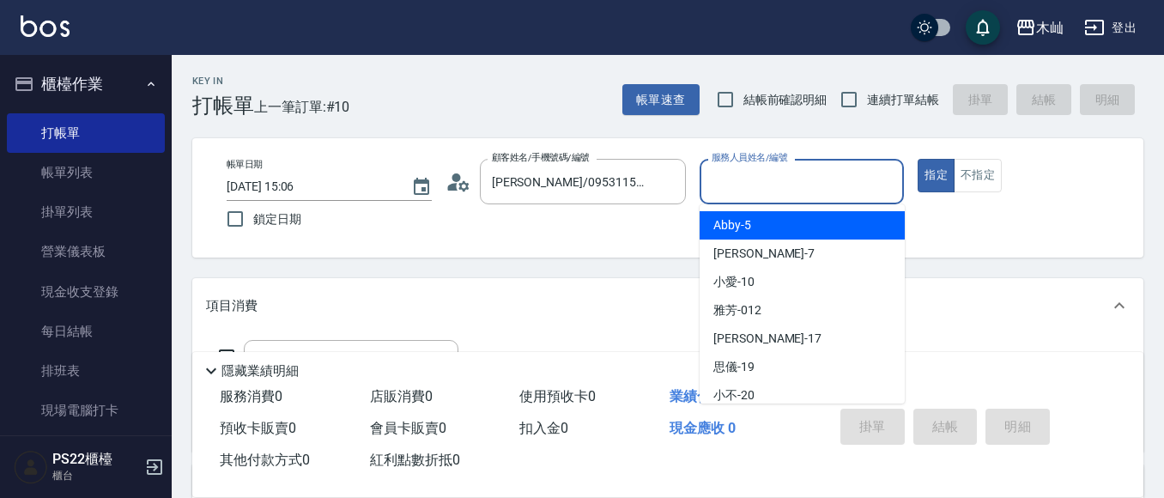
click at [752, 190] on input "服務人員姓名/編號" at bounding box center [802, 181] width 190 height 30
click at [734, 229] on span "Abby -5" at bounding box center [732, 225] width 38 height 18
type input "Abby-5"
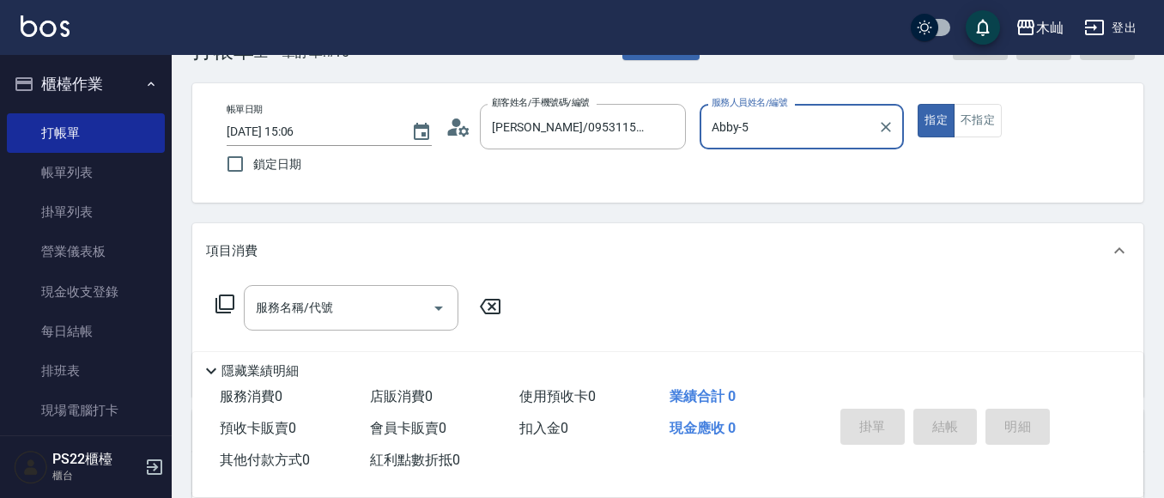
scroll to position [86, 0]
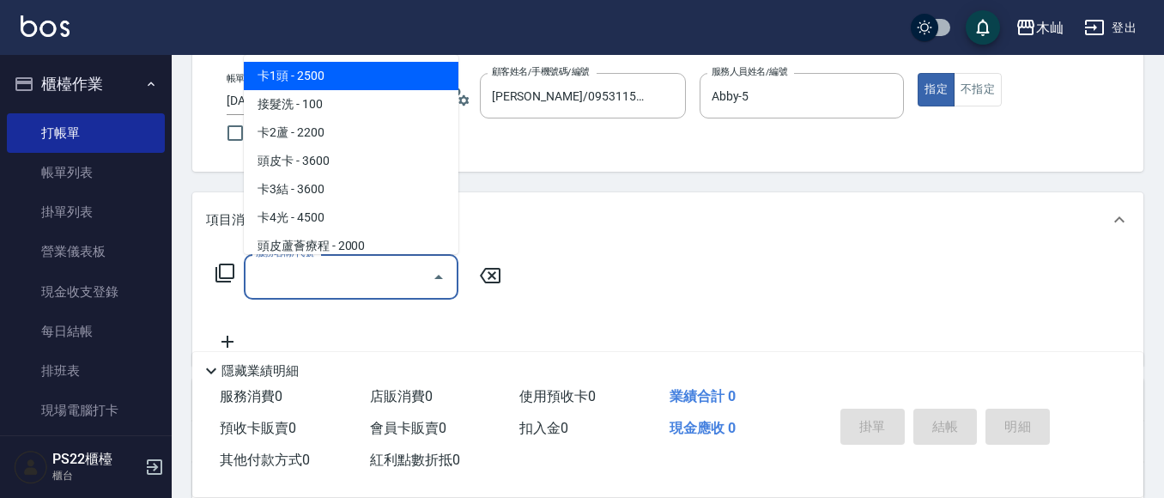
click at [299, 274] on div "服務名稱/代號 服務名稱/代號" at bounding box center [351, 276] width 215 height 45
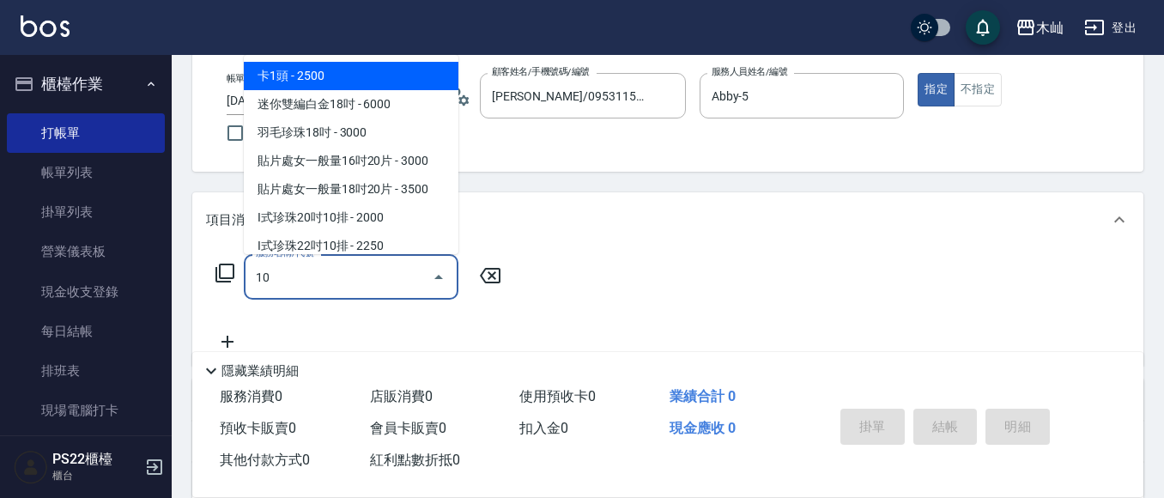
type input "101"
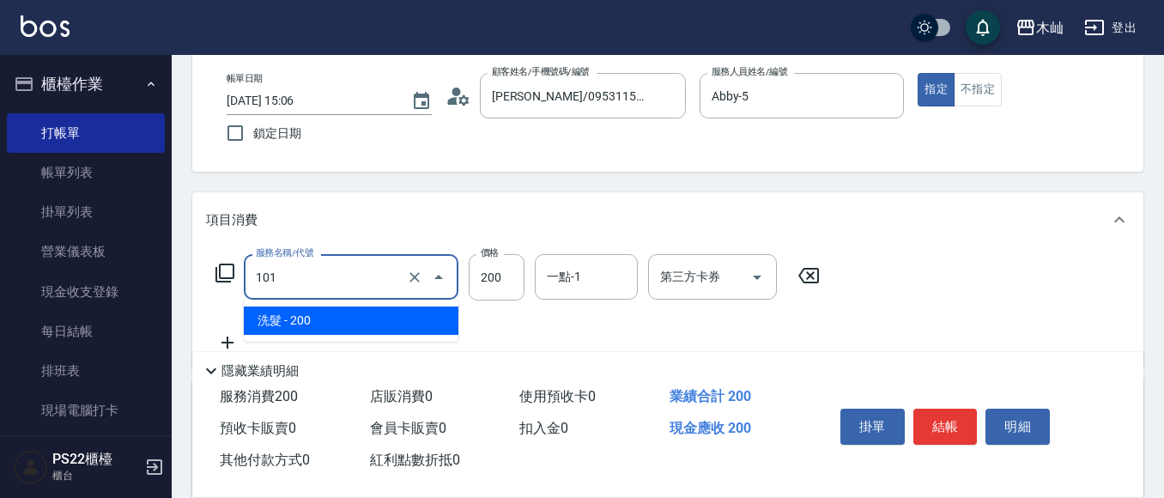
drag, startPoint x: 299, startPoint y: 274, endPoint x: 254, endPoint y: 276, distance: 45.6
click at [254, 276] on input "101" at bounding box center [326, 277] width 151 height 30
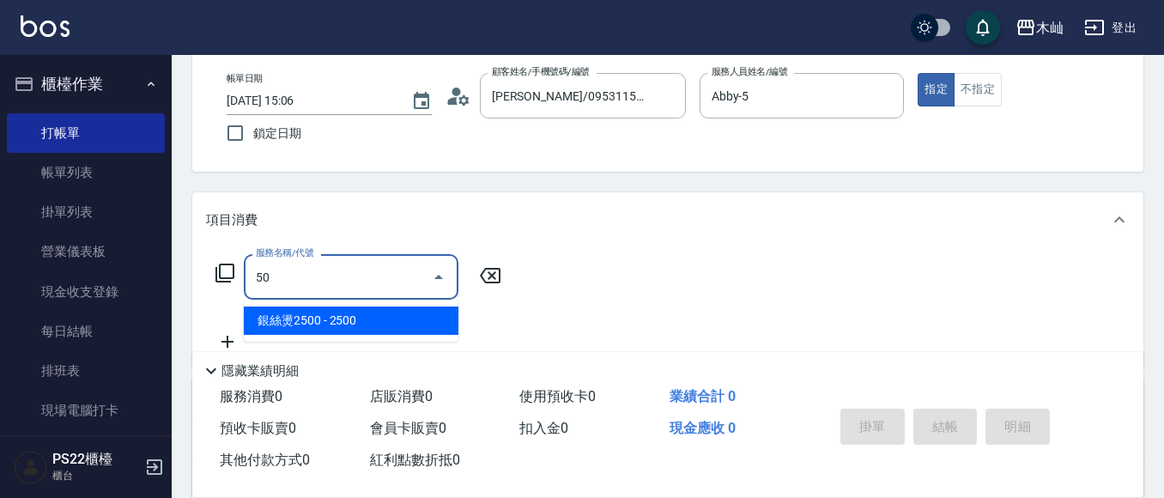
type input "5"
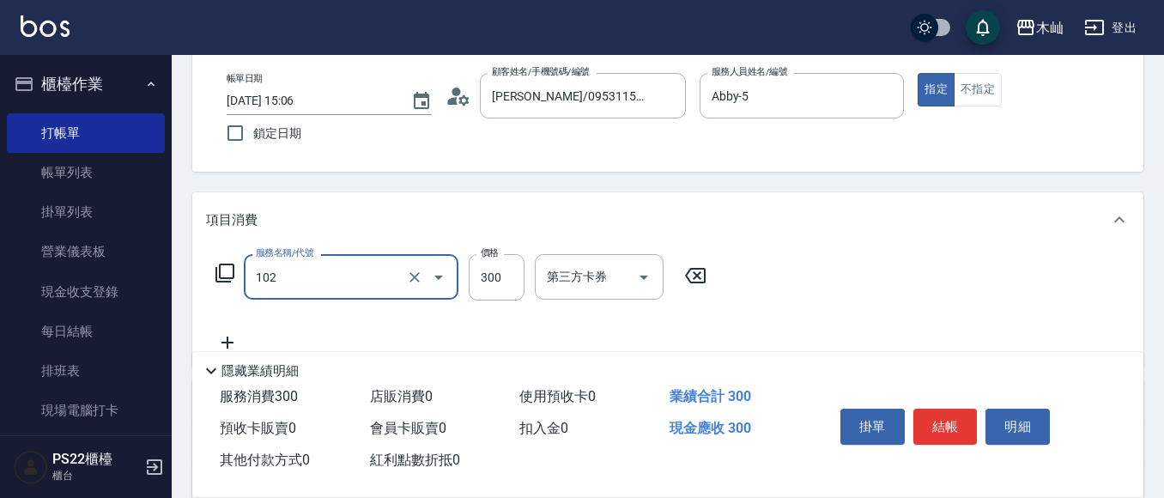
type input "精油洗髮(102)"
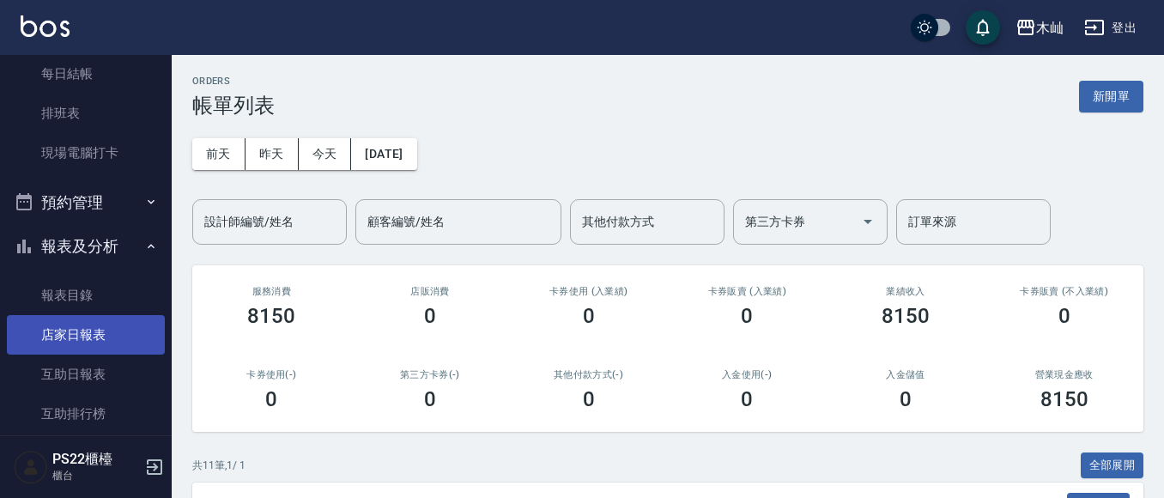
scroll to position [343, 0]
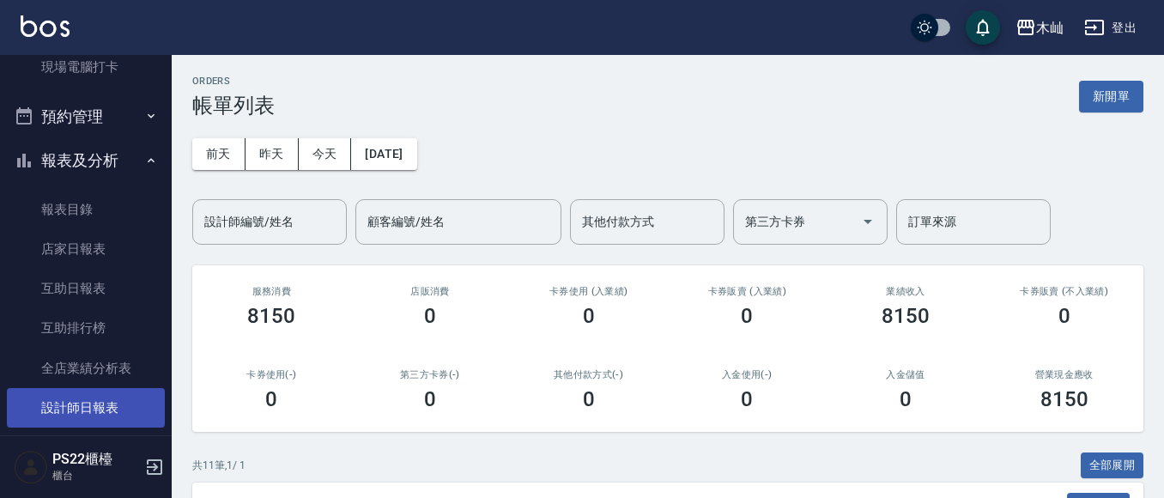
click at [90, 407] on link "設計師日報表" at bounding box center [86, 407] width 158 height 39
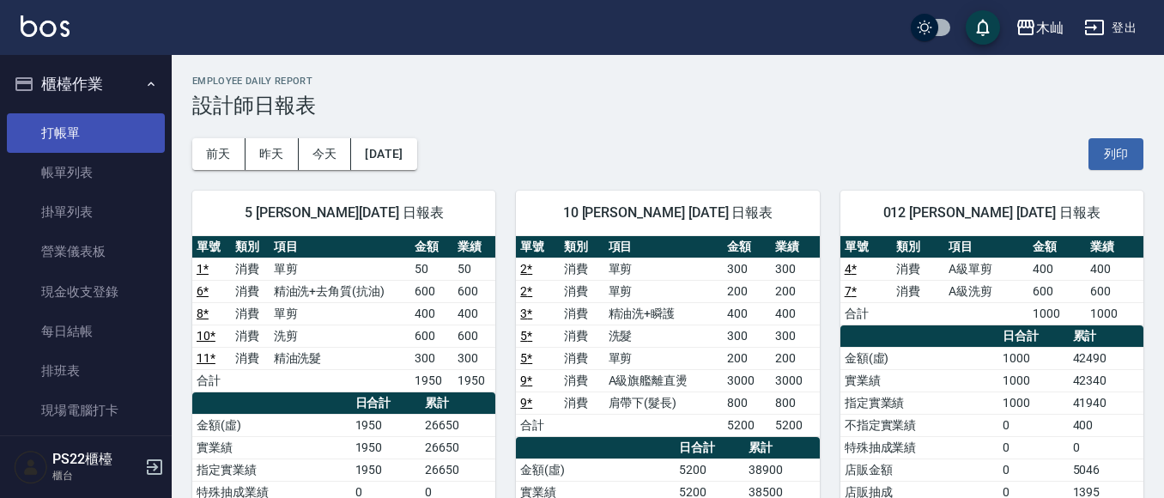
click at [76, 136] on link "打帳單" at bounding box center [86, 132] width 158 height 39
